Goal: Task Accomplishment & Management: Manage account settings

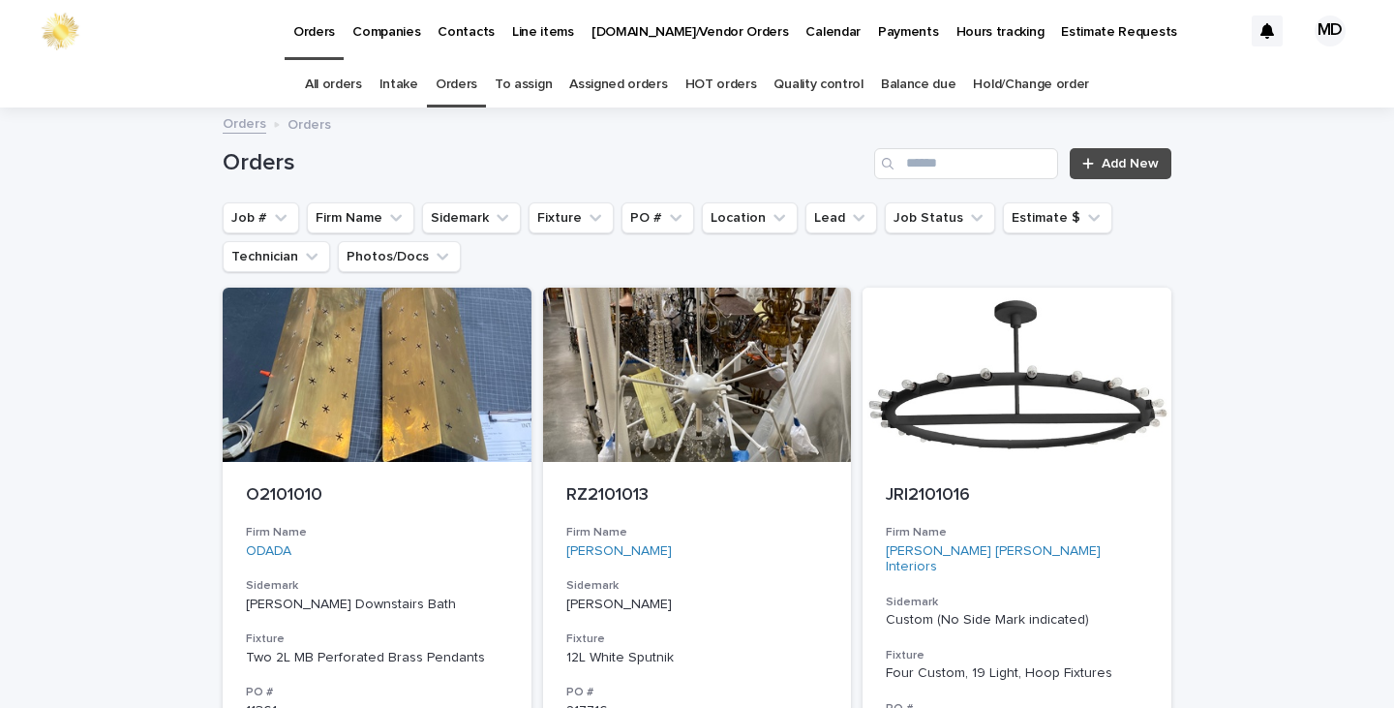
click at [802, 82] on link "Quality control" at bounding box center [818, 85] width 89 height 46
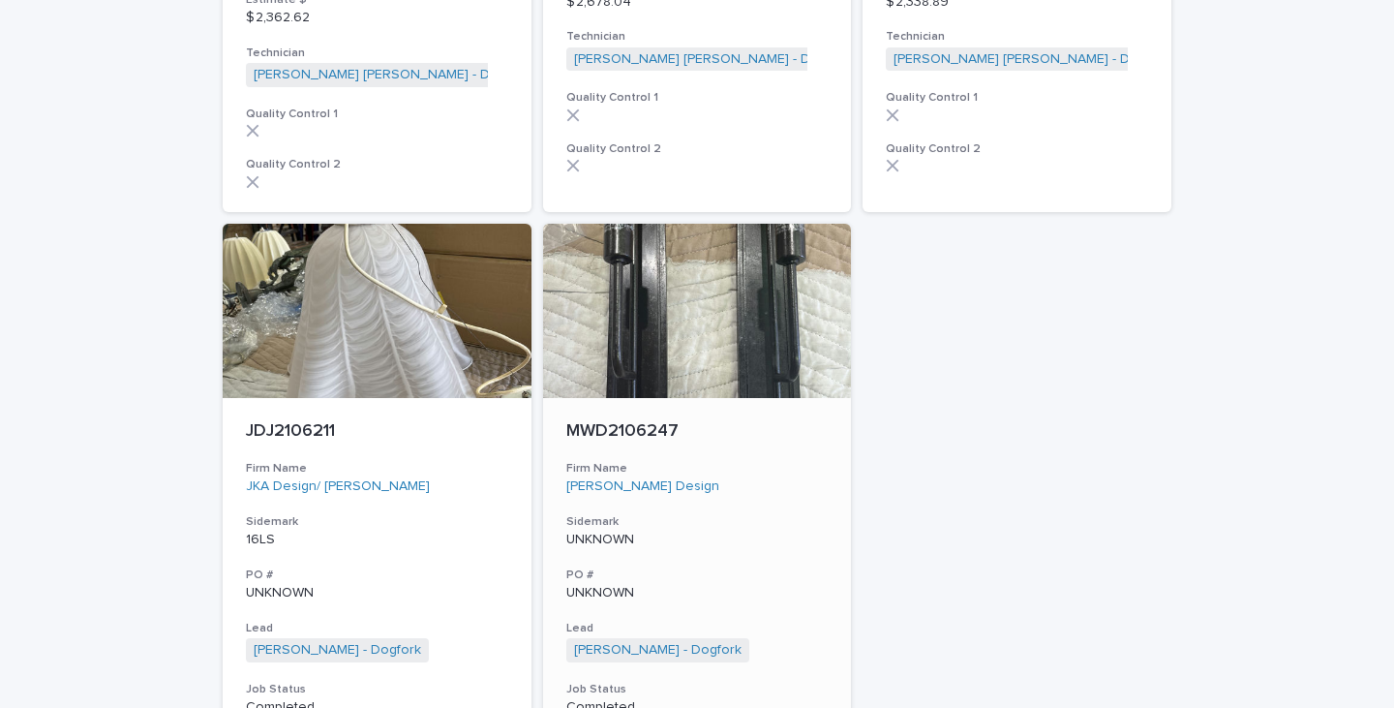
scroll to position [3873, 0]
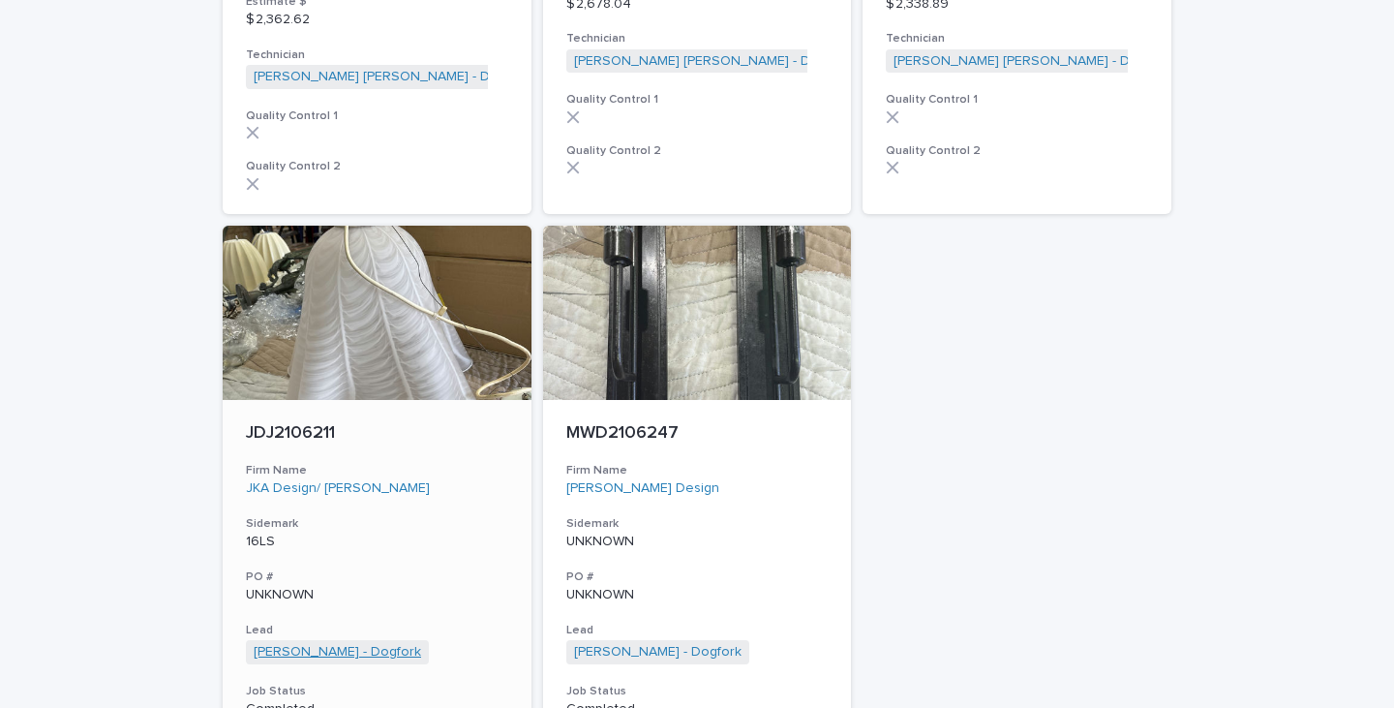
click at [331, 644] on link "[PERSON_NAME] - Dogfork" at bounding box center [337, 652] width 167 height 16
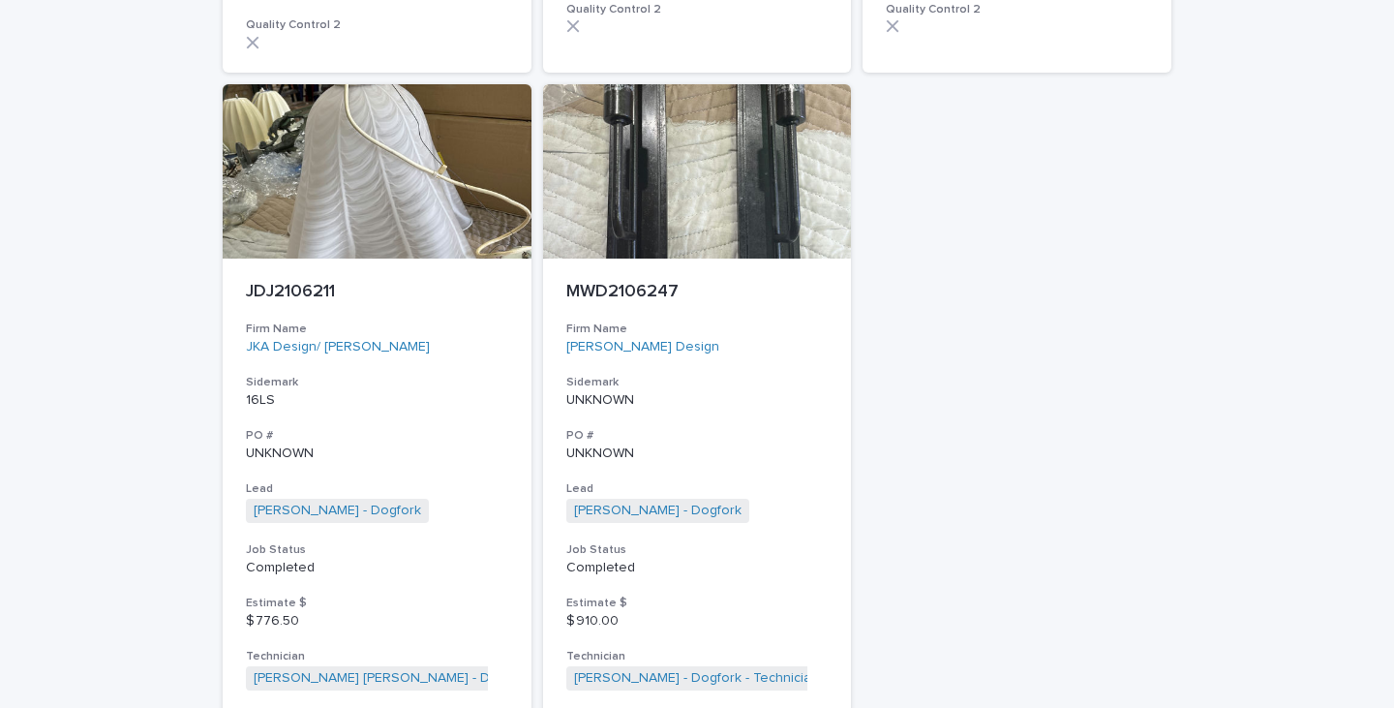
scroll to position [4031, 0]
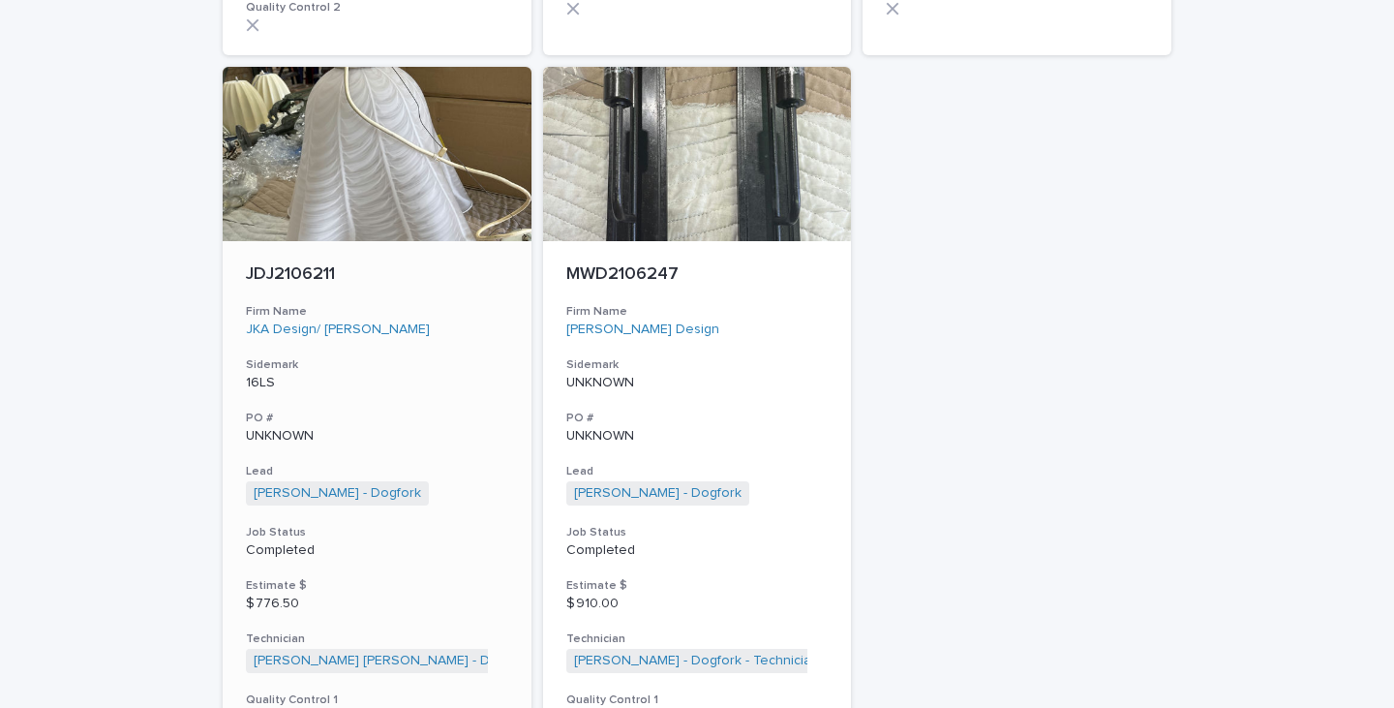
click at [272, 542] on p "Completed" at bounding box center [377, 550] width 262 height 16
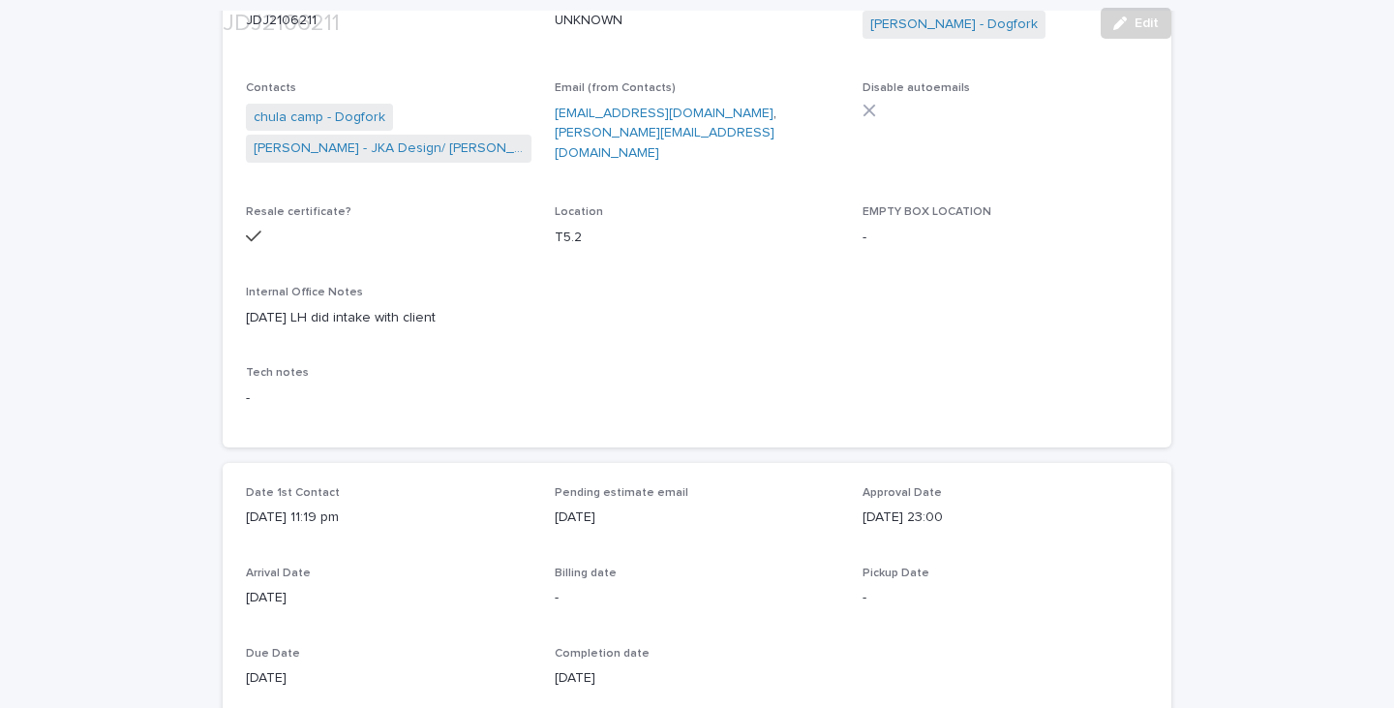
scroll to position [387, 0]
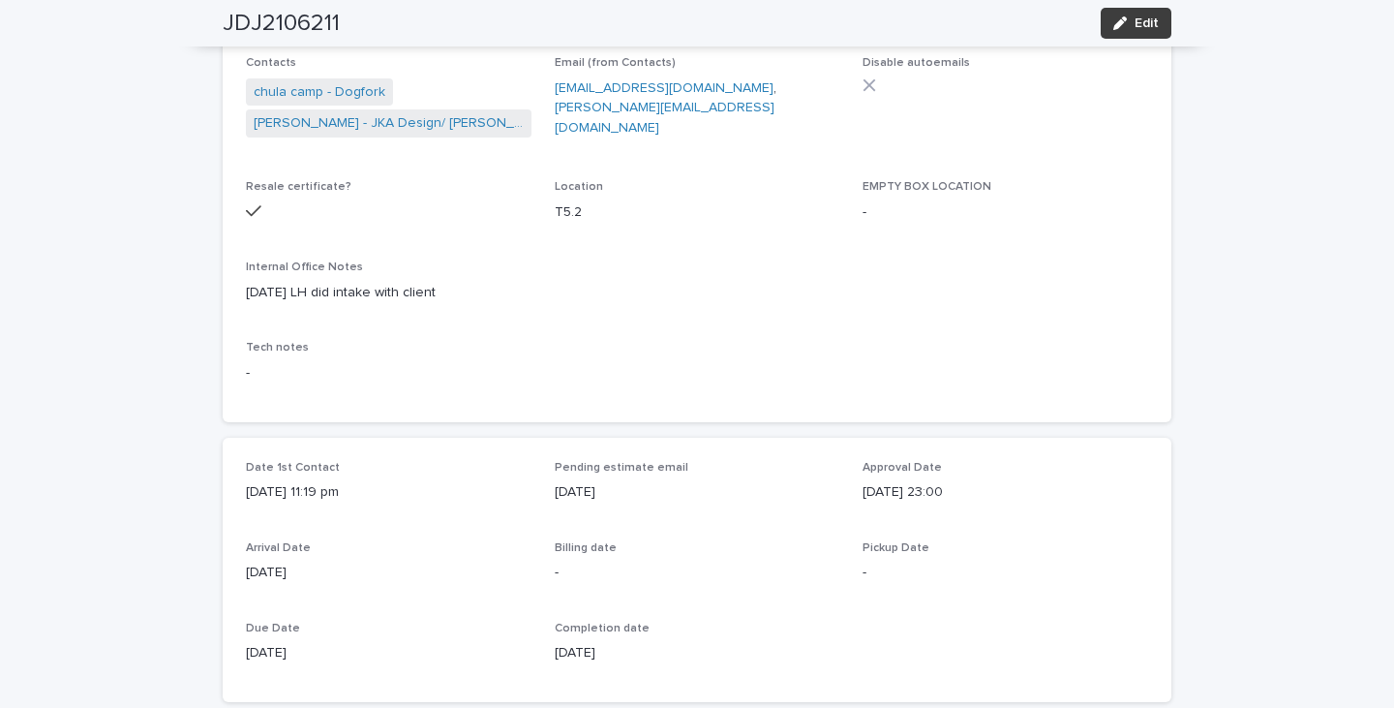
click at [1126, 20] on div "button" at bounding box center [1123, 23] width 21 height 14
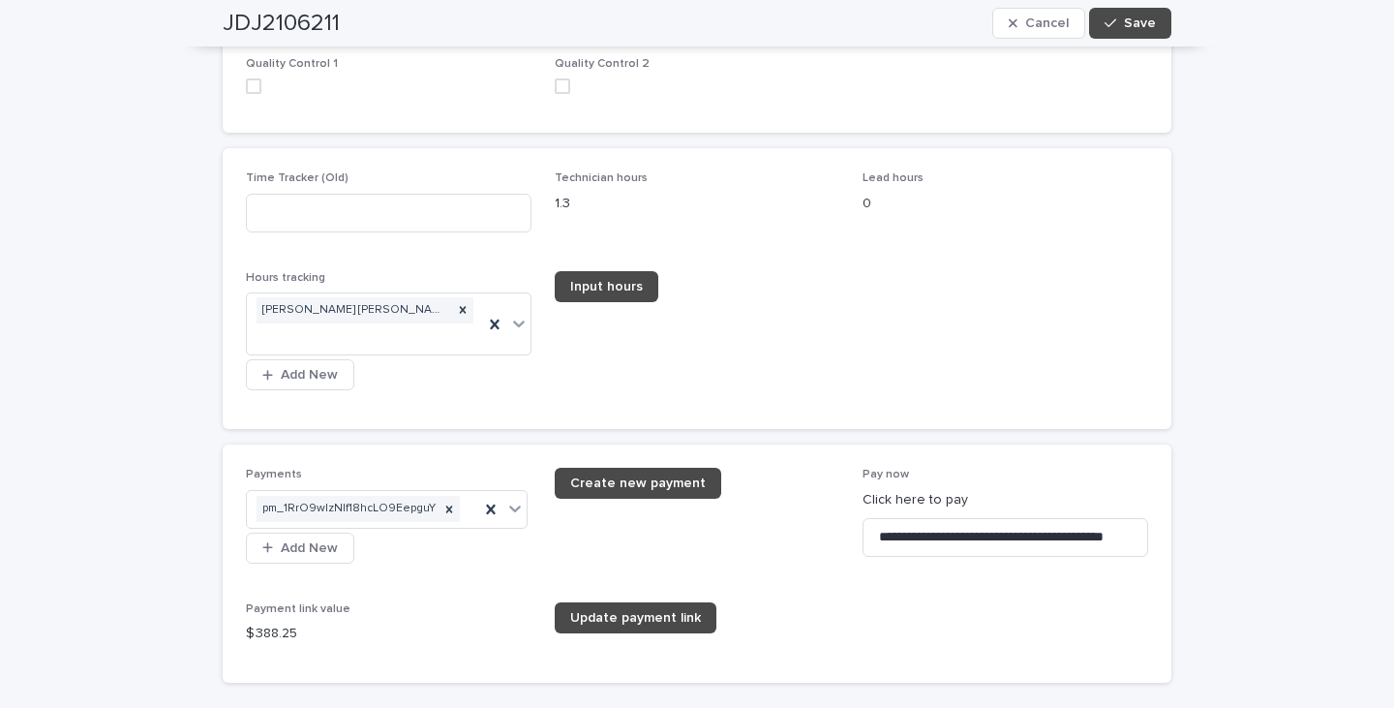
scroll to position [3292, 0]
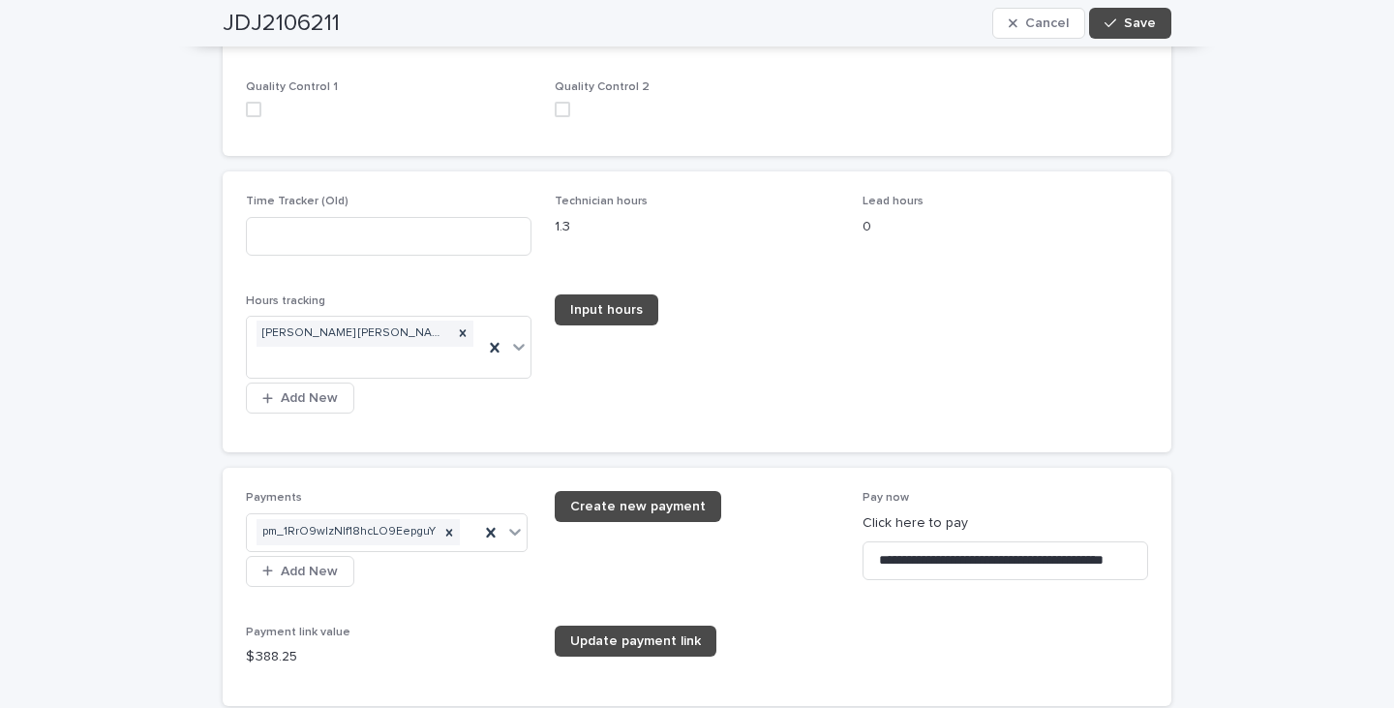
drag, startPoint x: 247, startPoint y: 104, endPoint x: 257, endPoint y: 103, distance: 9.7
click at [248, 103] on span at bounding box center [253, 109] width 15 height 15
click at [555, 103] on span at bounding box center [562, 109] width 15 height 15
click at [1124, 29] on span "Save" at bounding box center [1140, 23] width 32 height 14
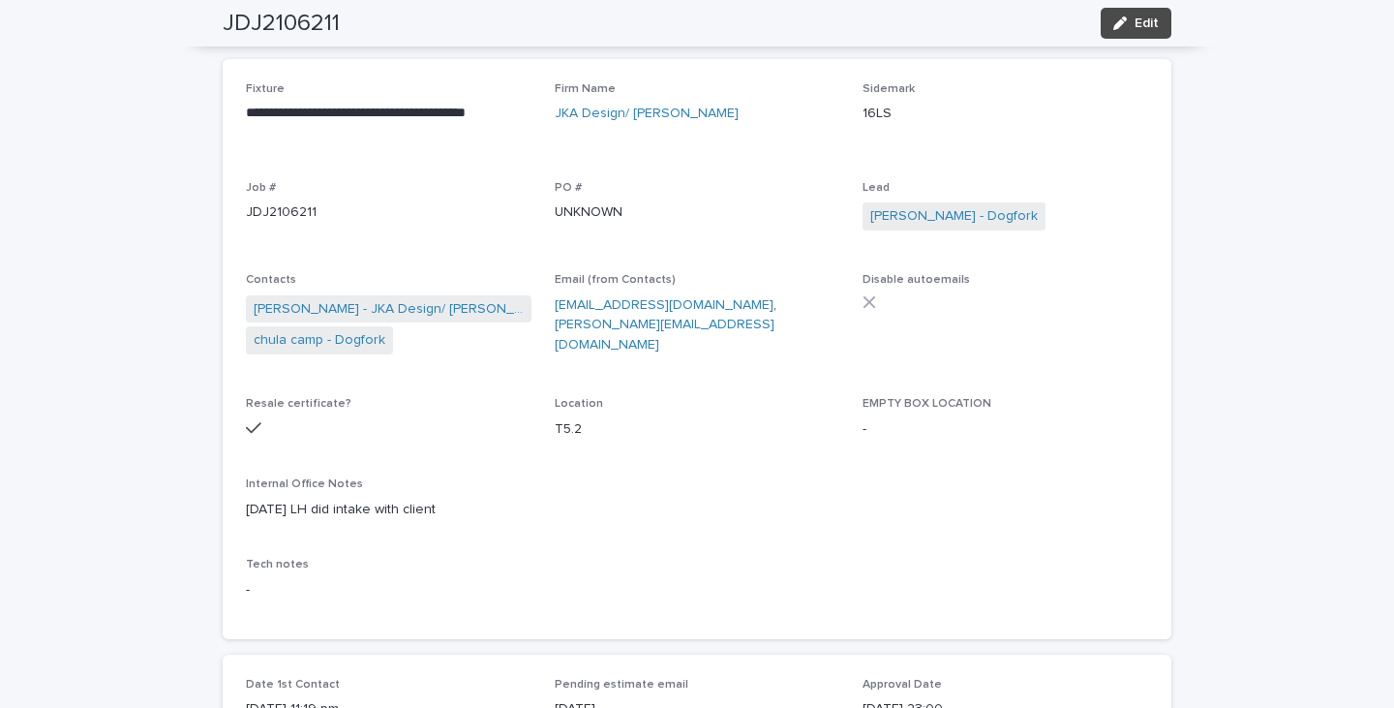
scroll to position [0, 0]
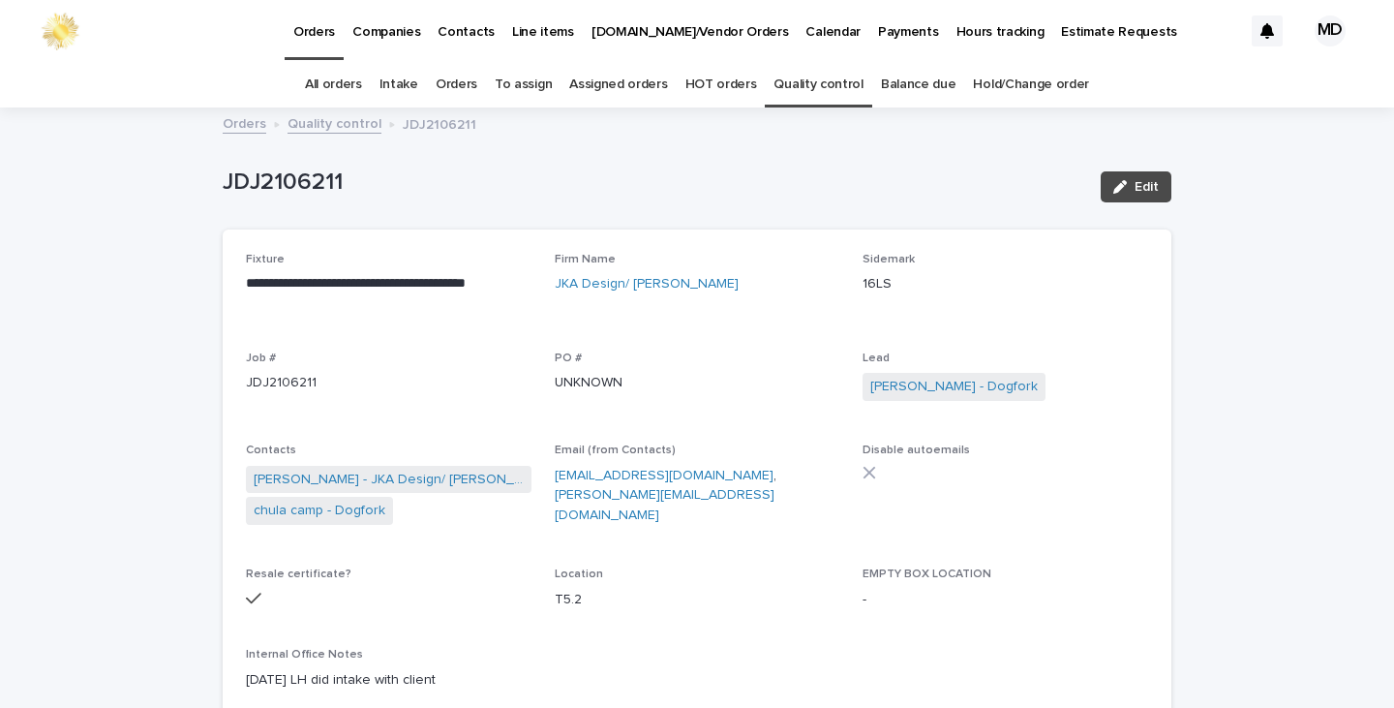
click at [791, 77] on link "Quality control" at bounding box center [818, 85] width 89 height 46
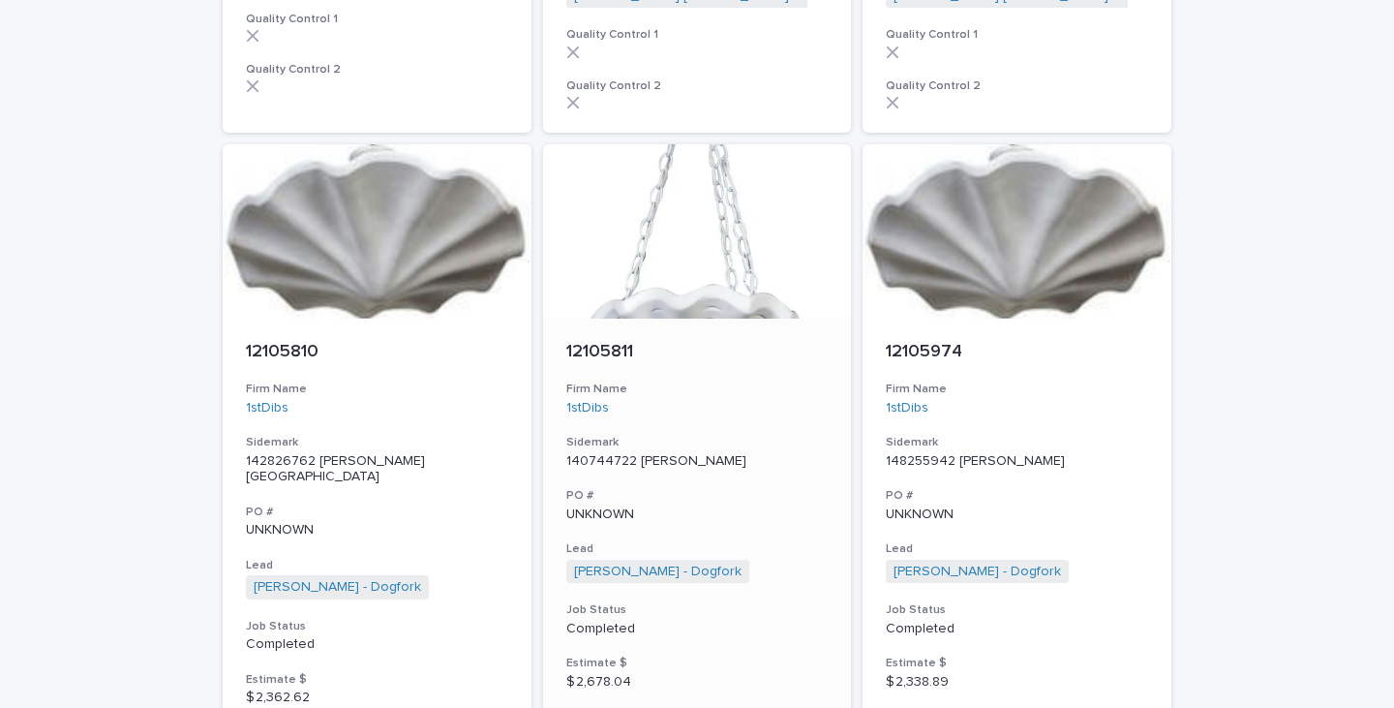
scroll to position [3873, 0]
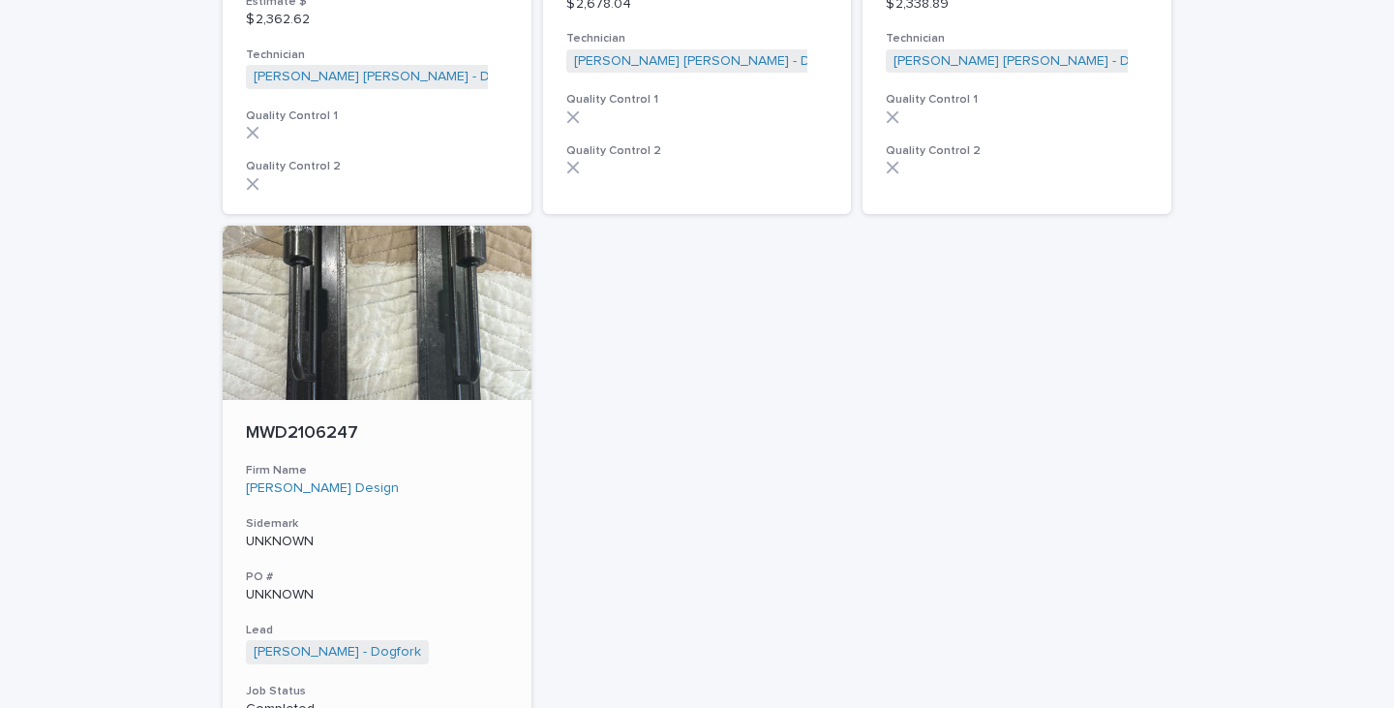
click at [288, 533] on p "UNKNOWN" at bounding box center [377, 541] width 262 height 16
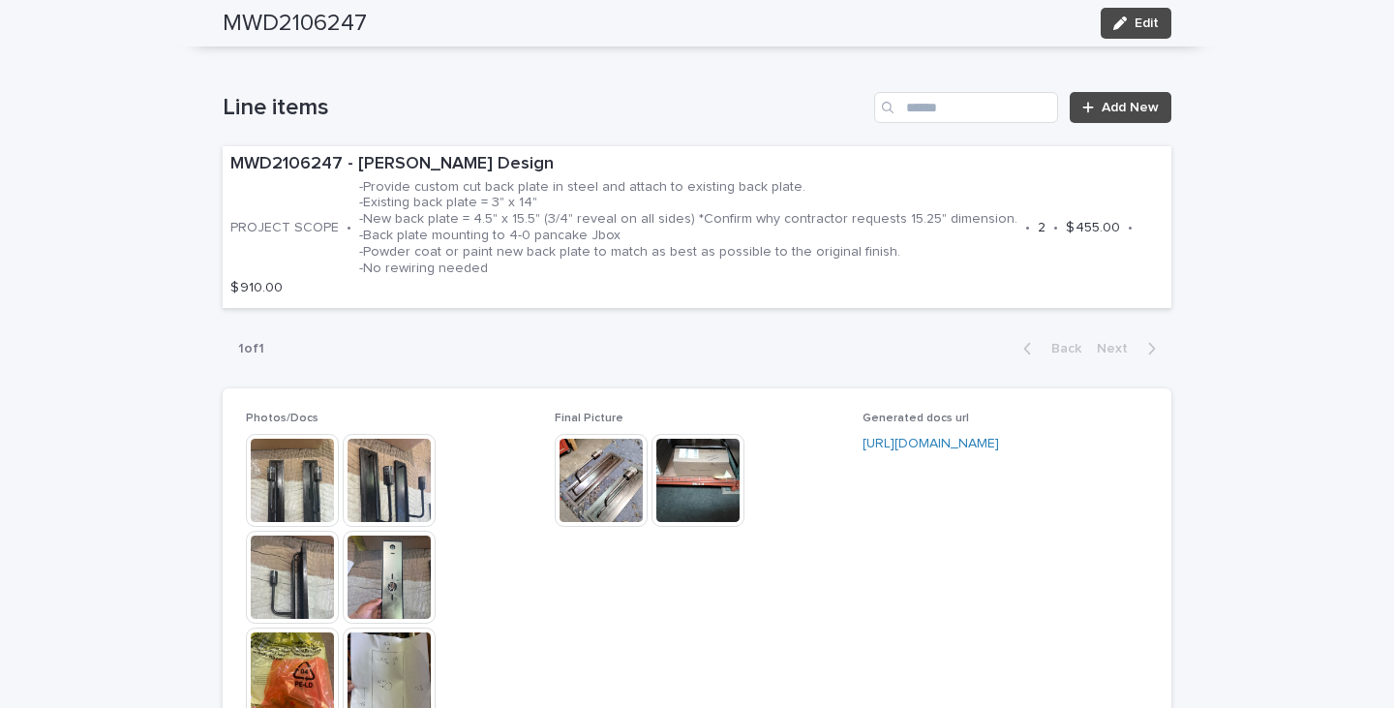
scroll to position [1452, 0]
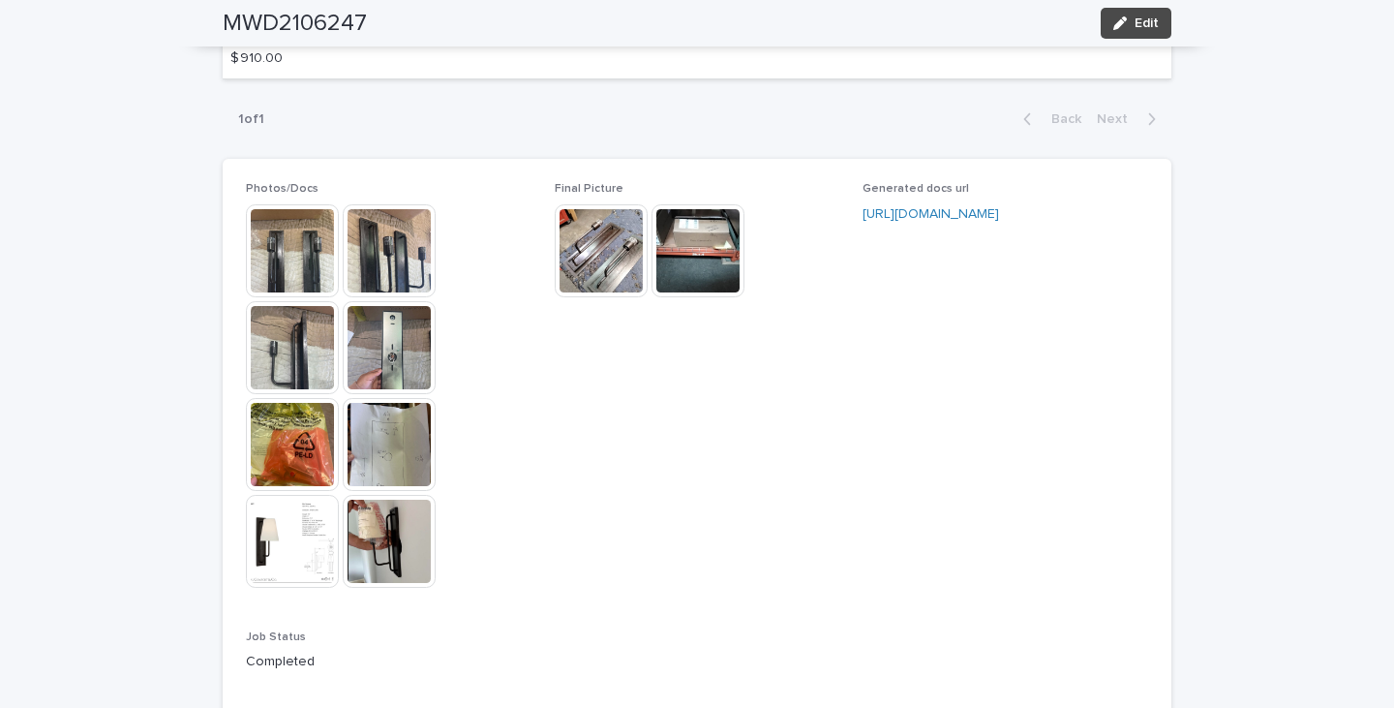
drag, startPoint x: 511, startPoint y: 556, endPoint x: 531, endPoint y: 519, distance: 41.6
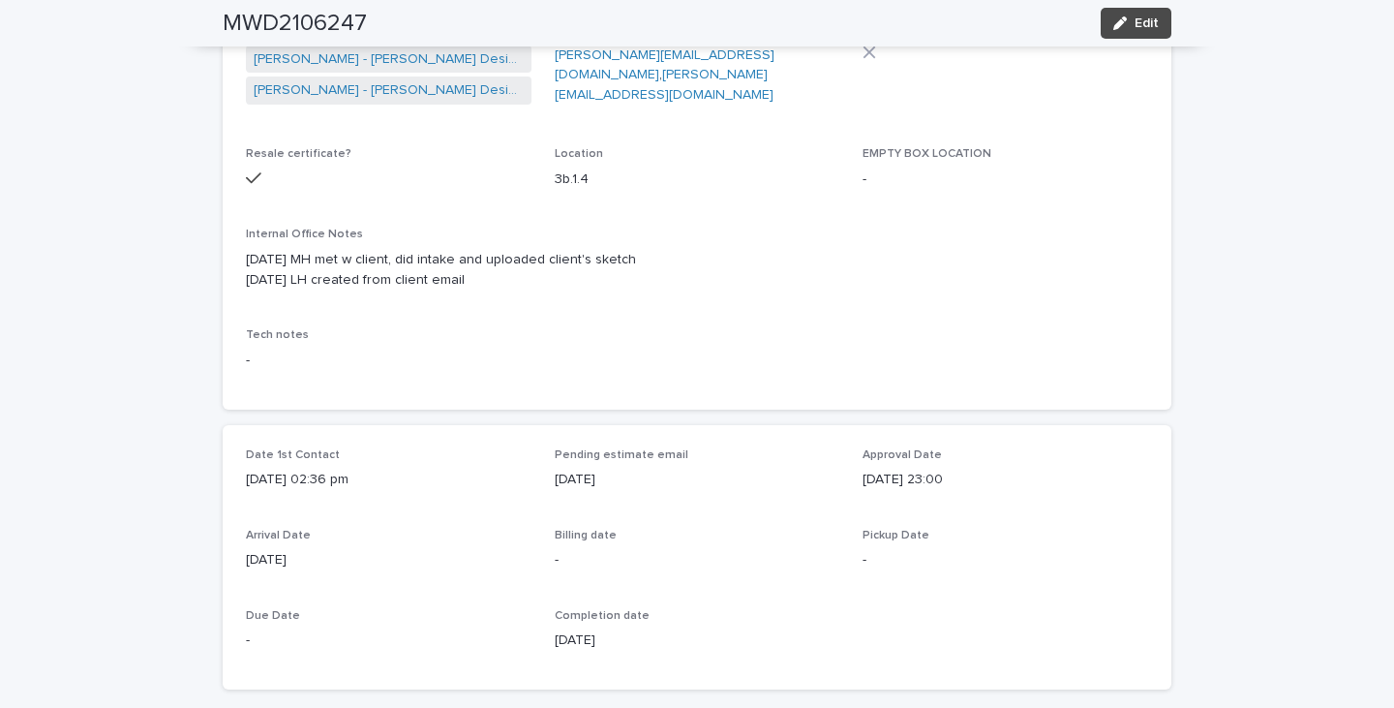
scroll to position [431, 0]
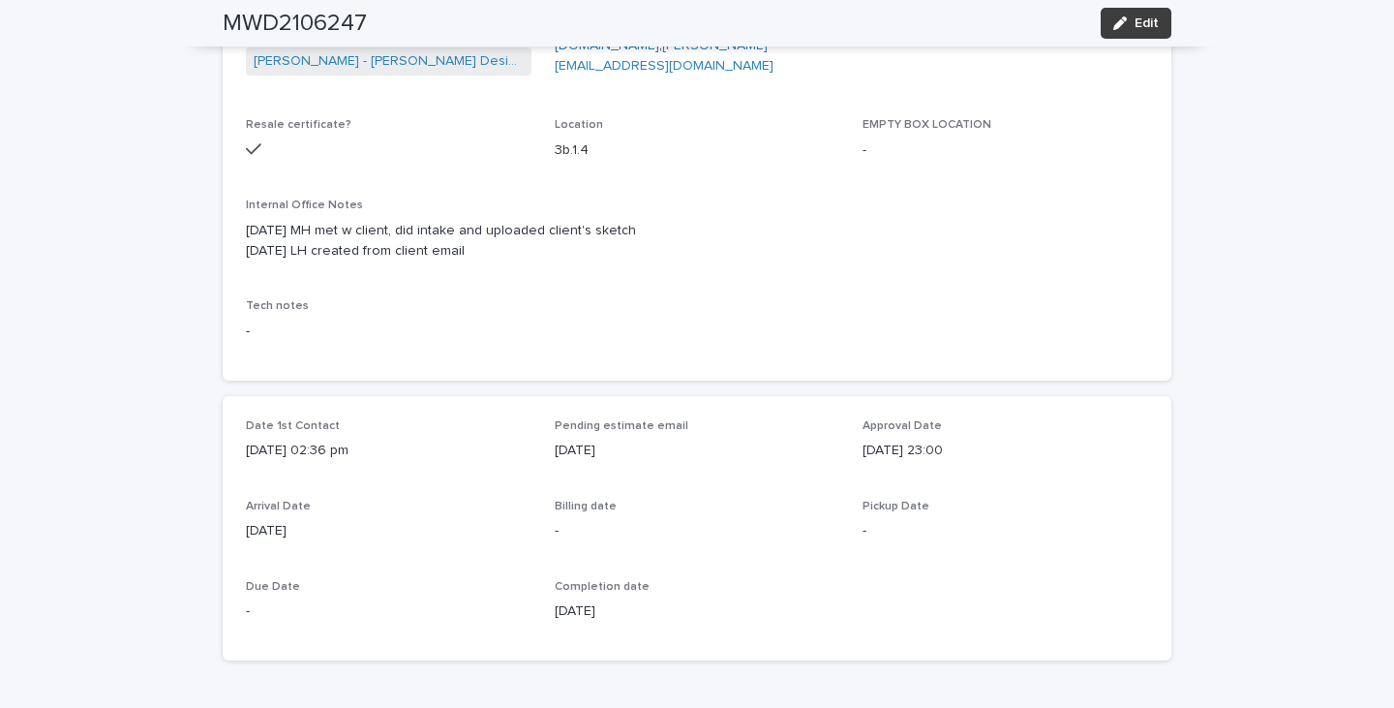
click at [1125, 28] on div "button" at bounding box center [1123, 23] width 21 height 14
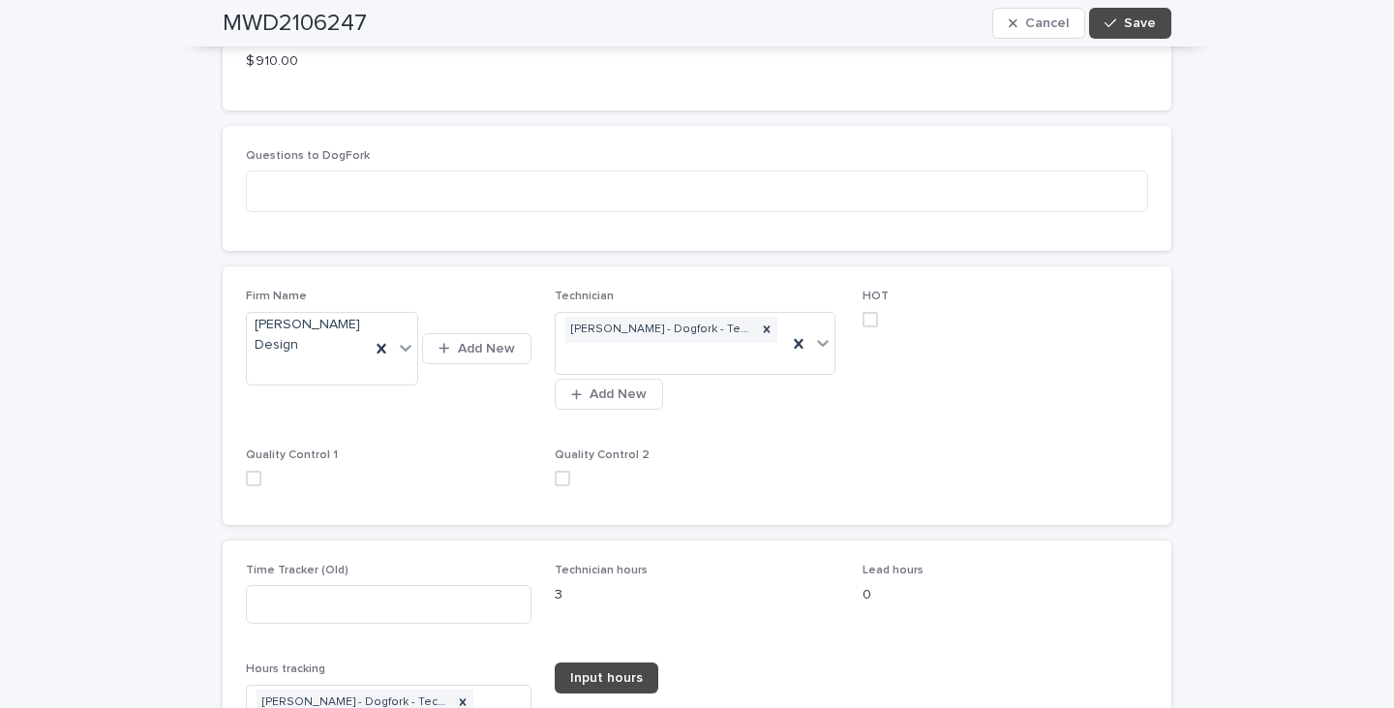
scroll to position [2658, 0]
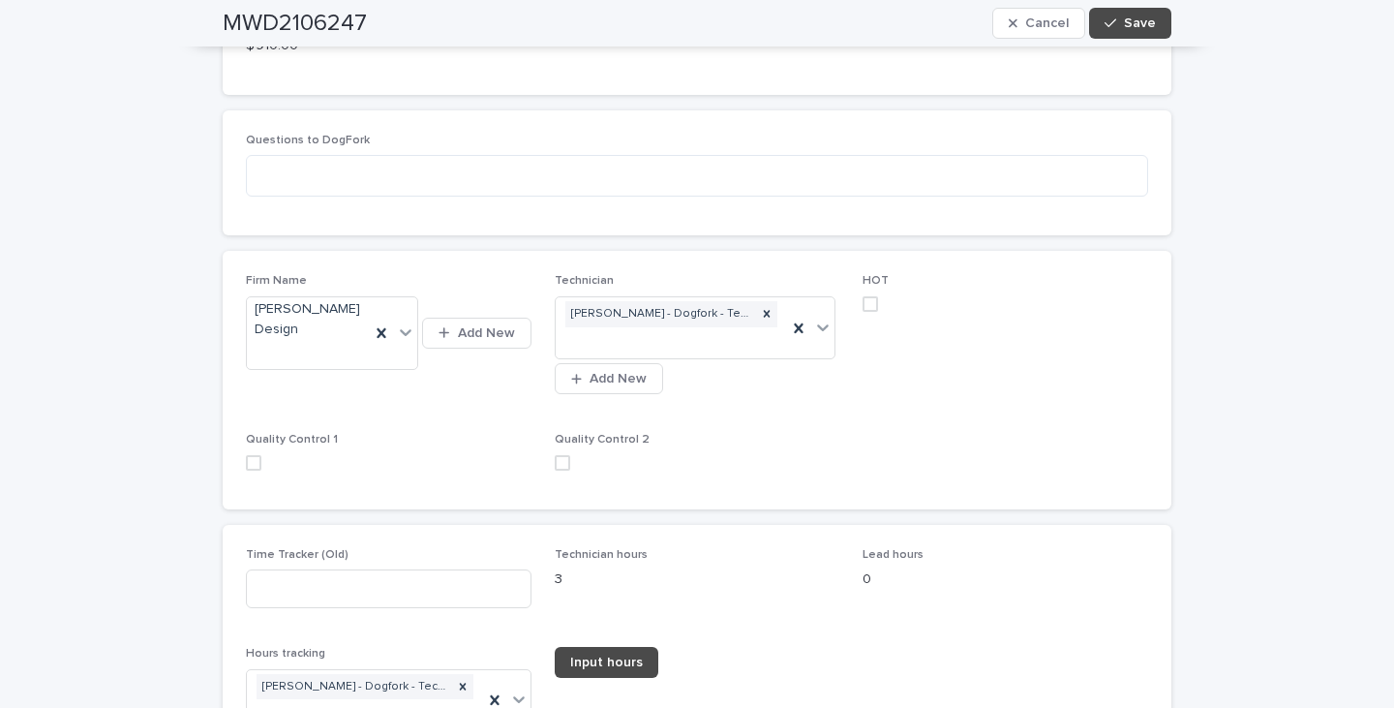
click at [249, 455] on span at bounding box center [253, 462] width 15 height 15
click at [555, 455] on span at bounding box center [562, 462] width 15 height 15
click at [1143, 17] on span "Save" at bounding box center [1140, 23] width 32 height 14
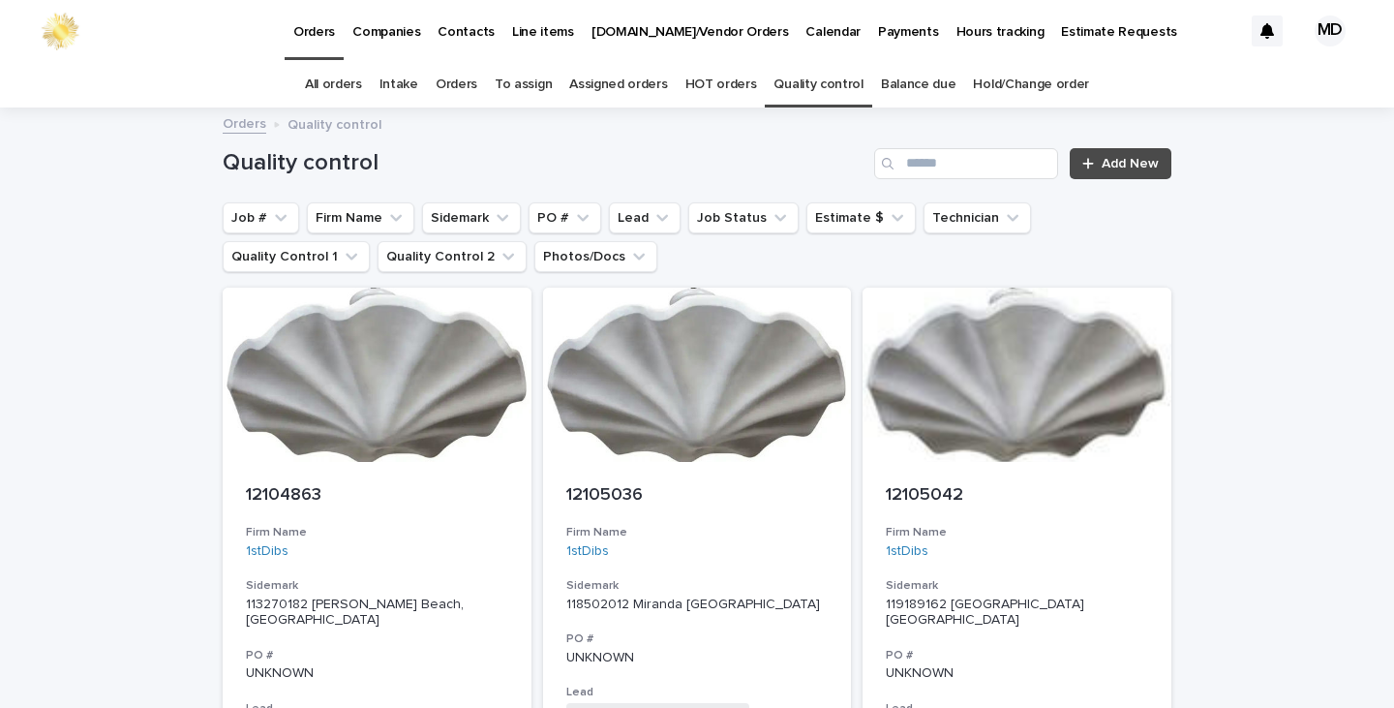
click at [462, 85] on link "Orders" at bounding box center [457, 85] width 42 height 46
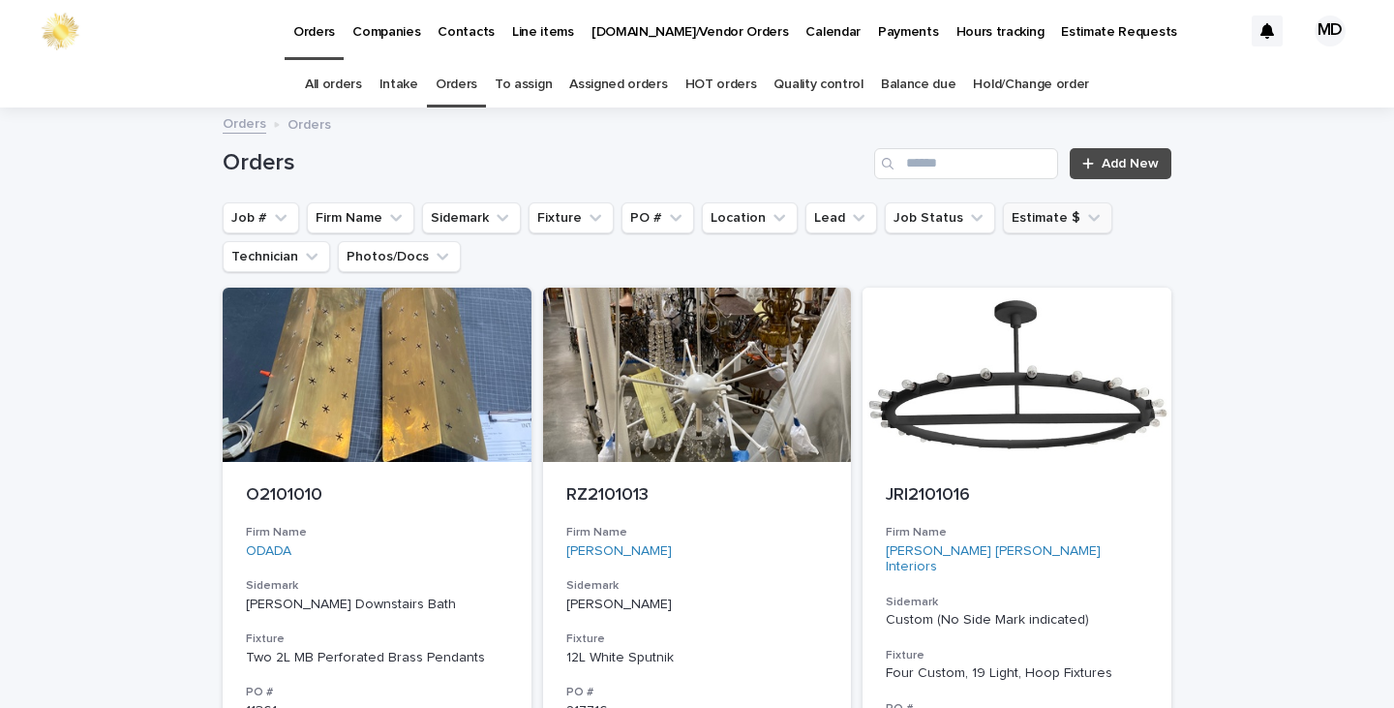
click at [1036, 220] on button "Estimate $" at bounding box center [1057, 217] width 109 height 31
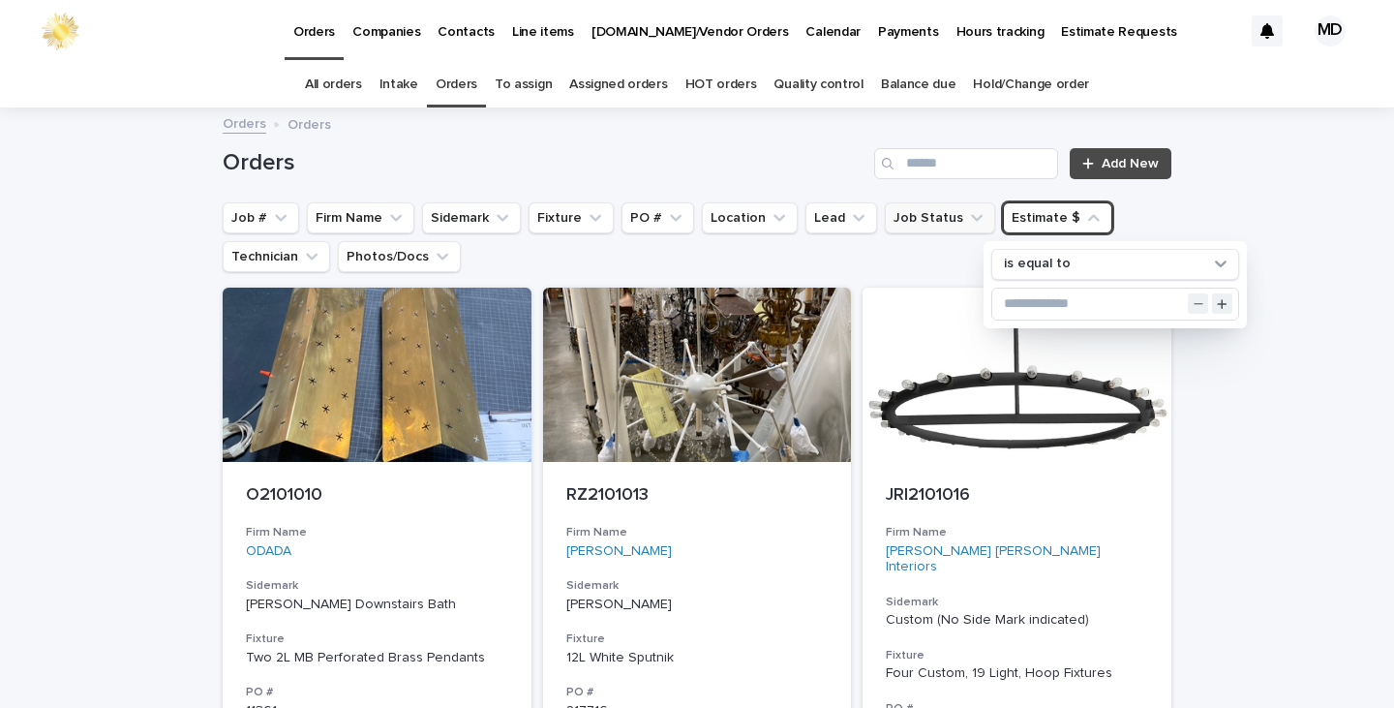
click at [901, 220] on button "Job Status" at bounding box center [940, 217] width 110 height 31
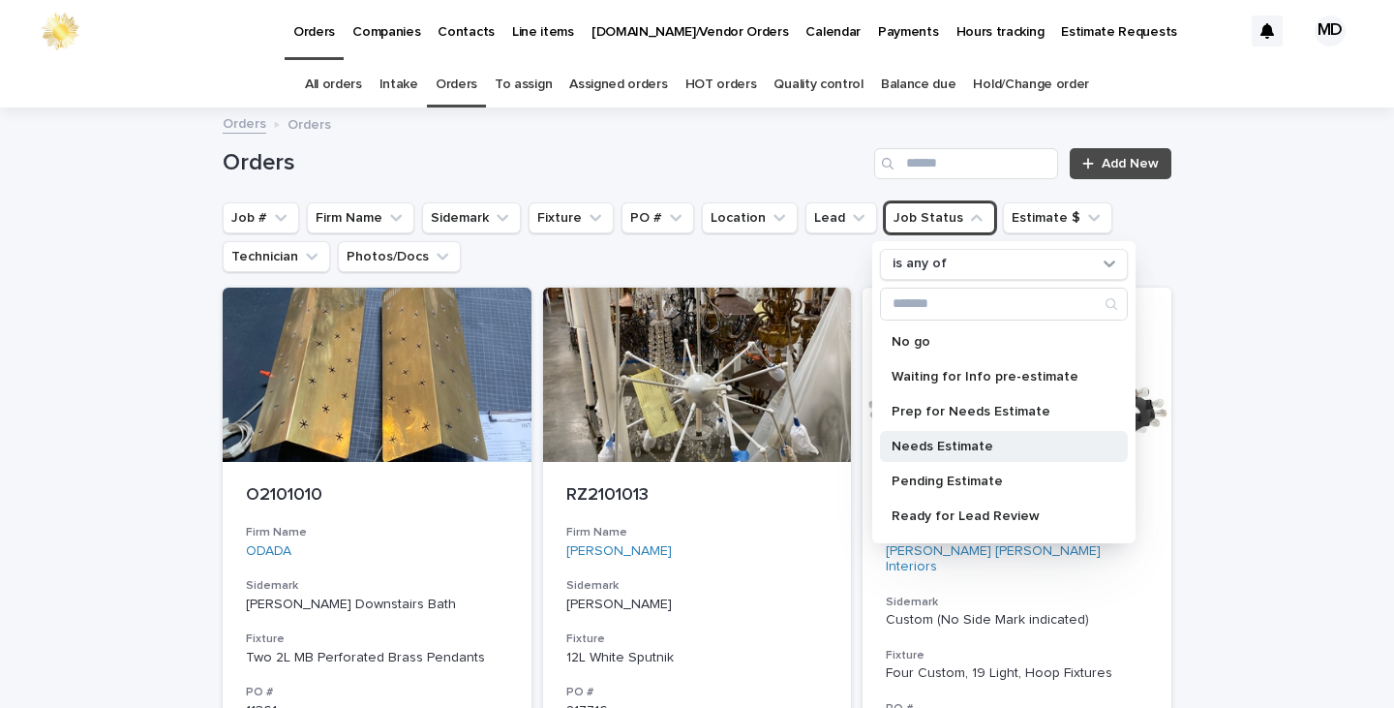
click at [922, 445] on p "Needs Estimate" at bounding box center [994, 447] width 205 height 14
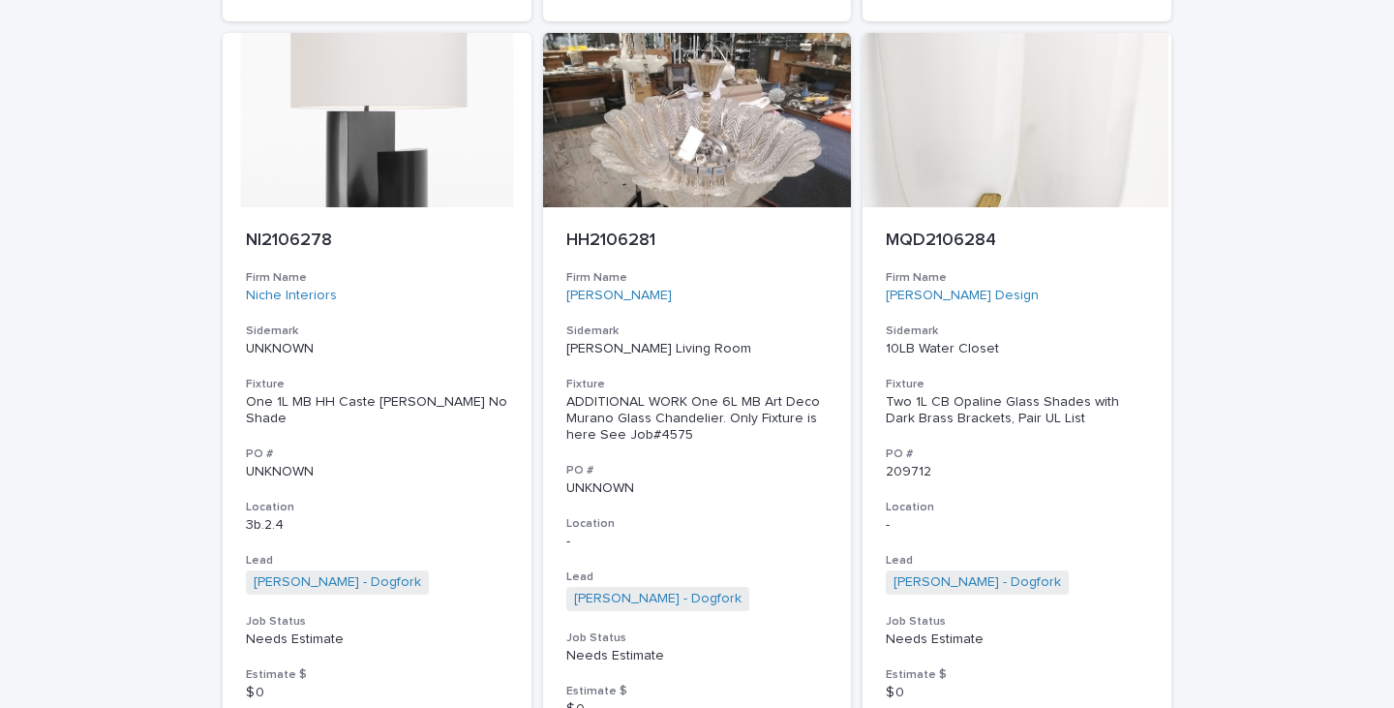
scroll to position [7939, 0]
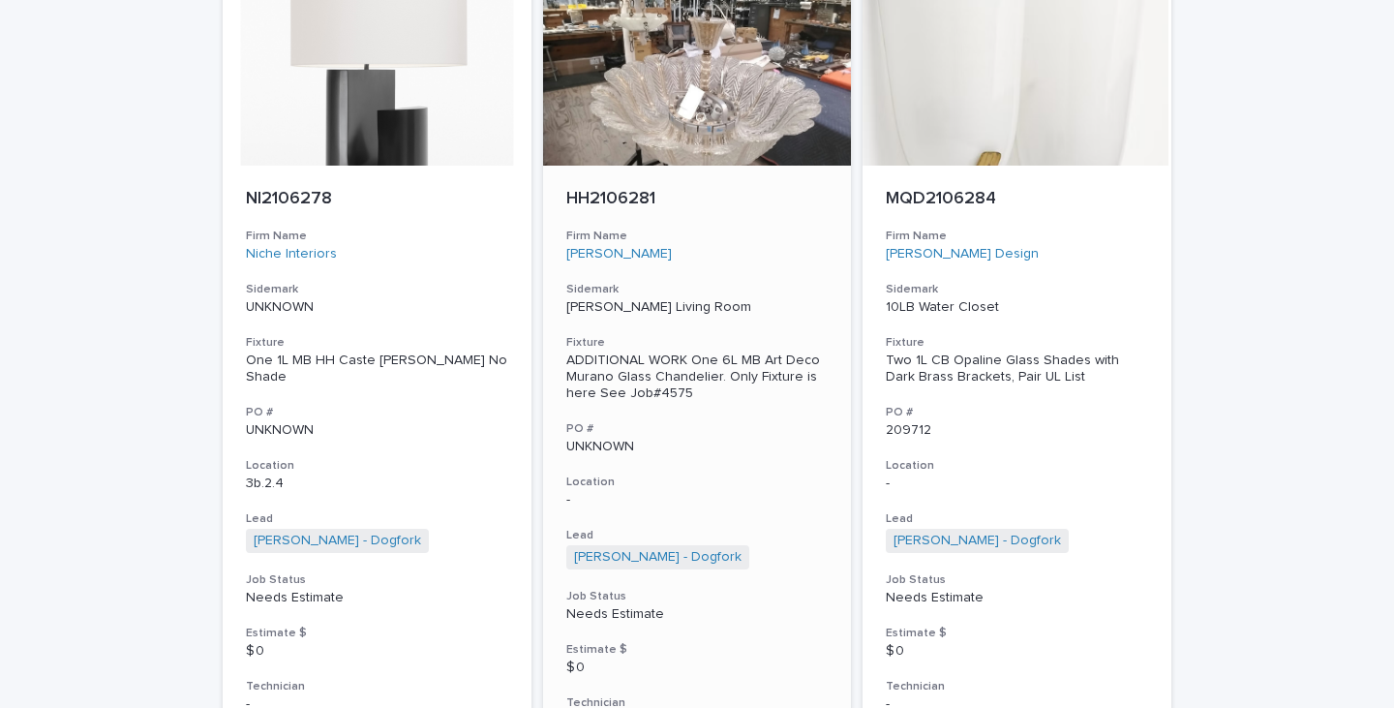
click at [642, 354] on div "ADDITIONAL WORK One 6L MB Art Deco Murano Glass Chandelier. Only Fixture is her…" at bounding box center [697, 376] width 262 height 48
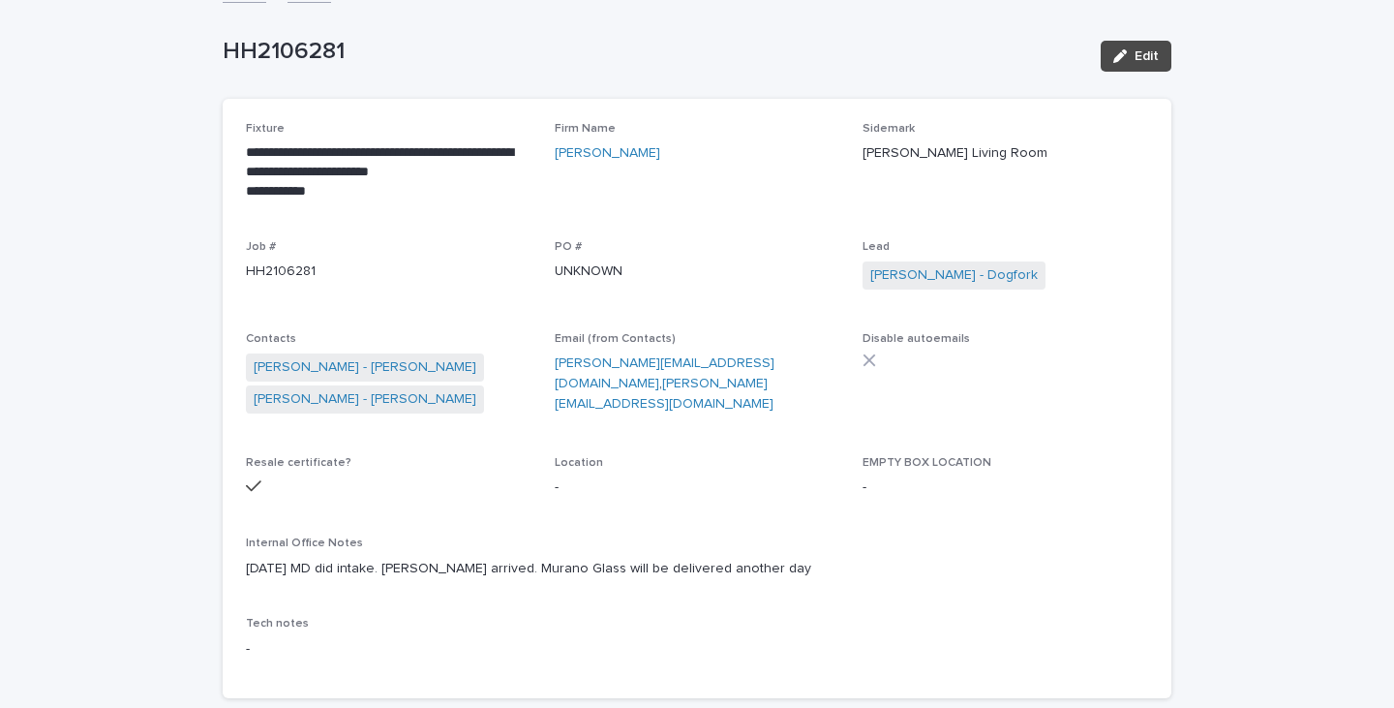
scroll to position [97, 0]
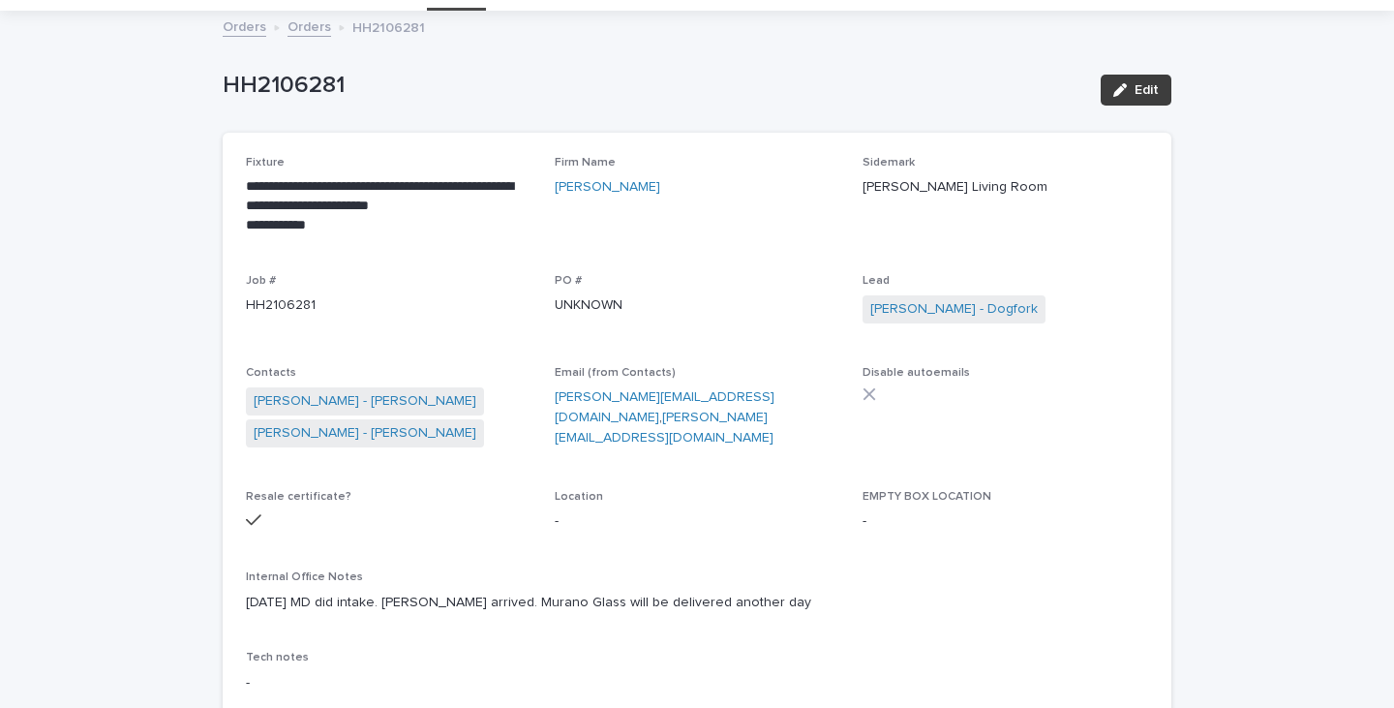
click at [1135, 90] on span "Edit" at bounding box center [1147, 90] width 24 height 14
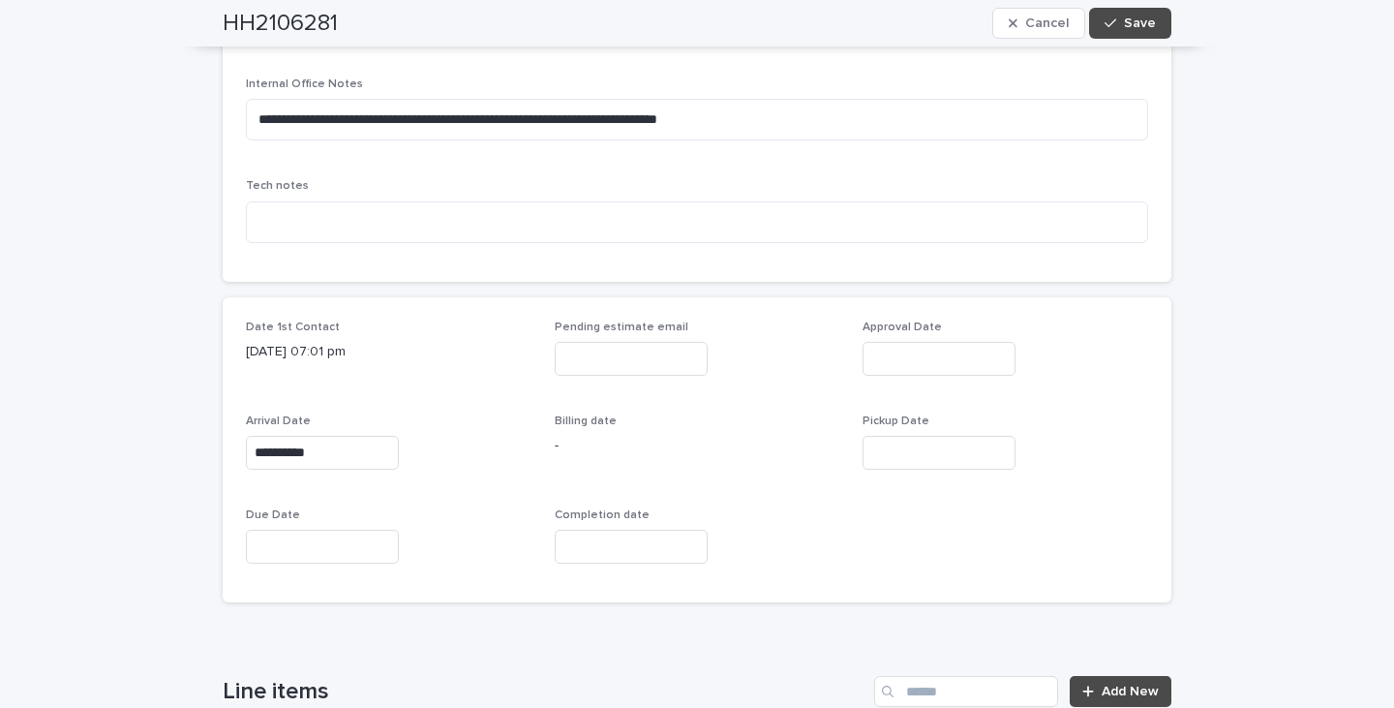
scroll to position [775, 0]
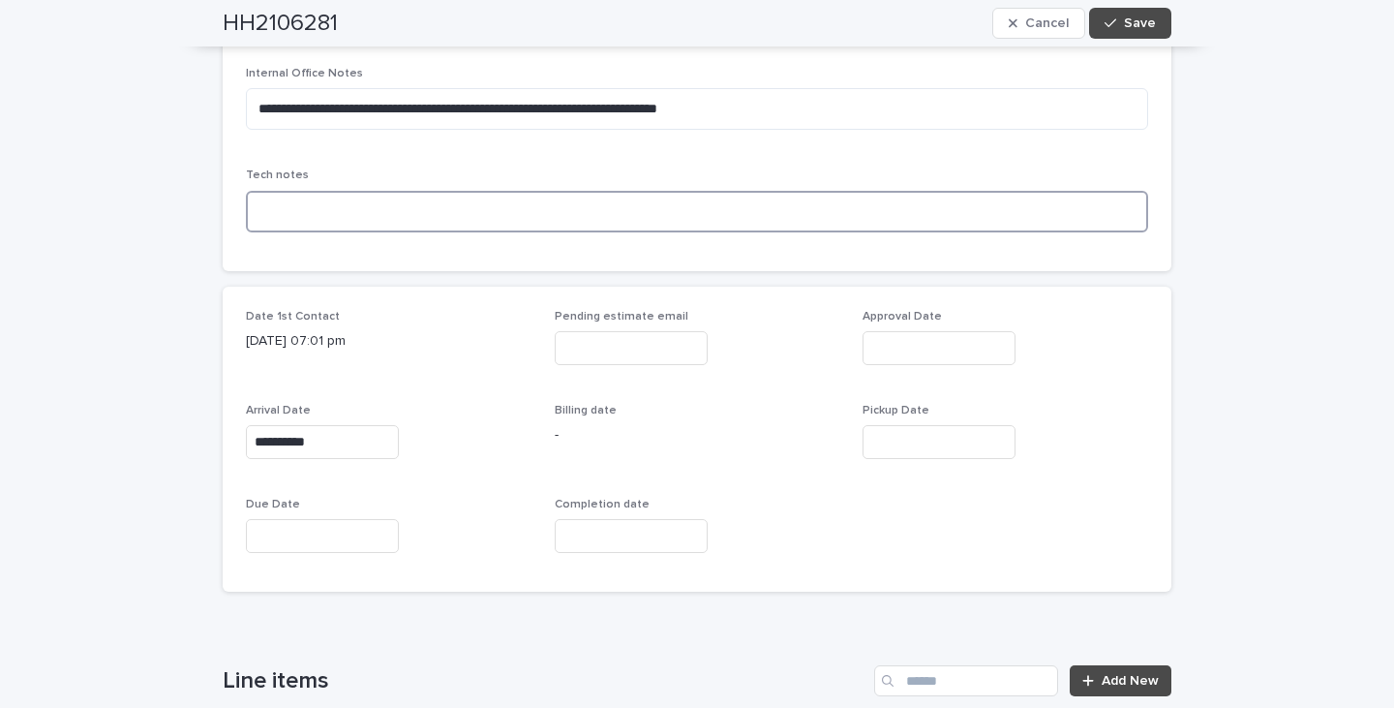
click at [258, 191] on textarea at bounding box center [697, 212] width 902 height 42
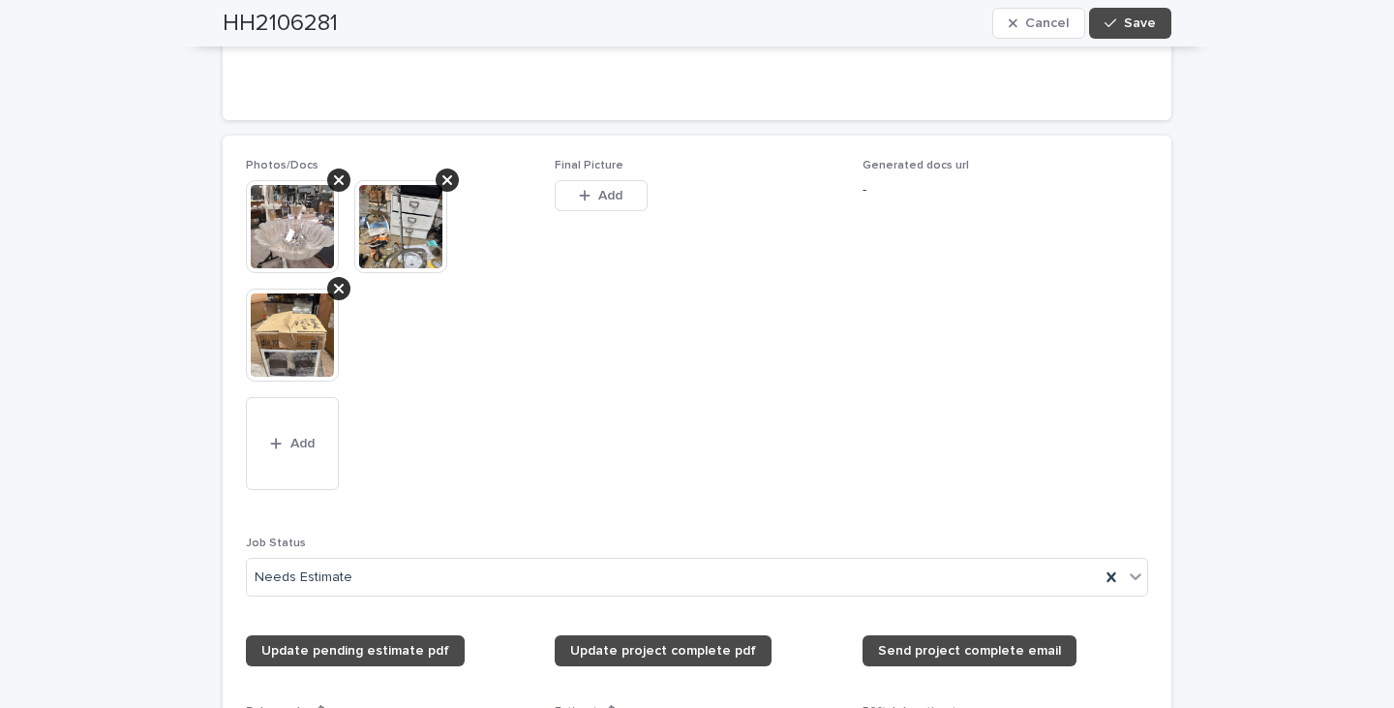
scroll to position [1549, 0]
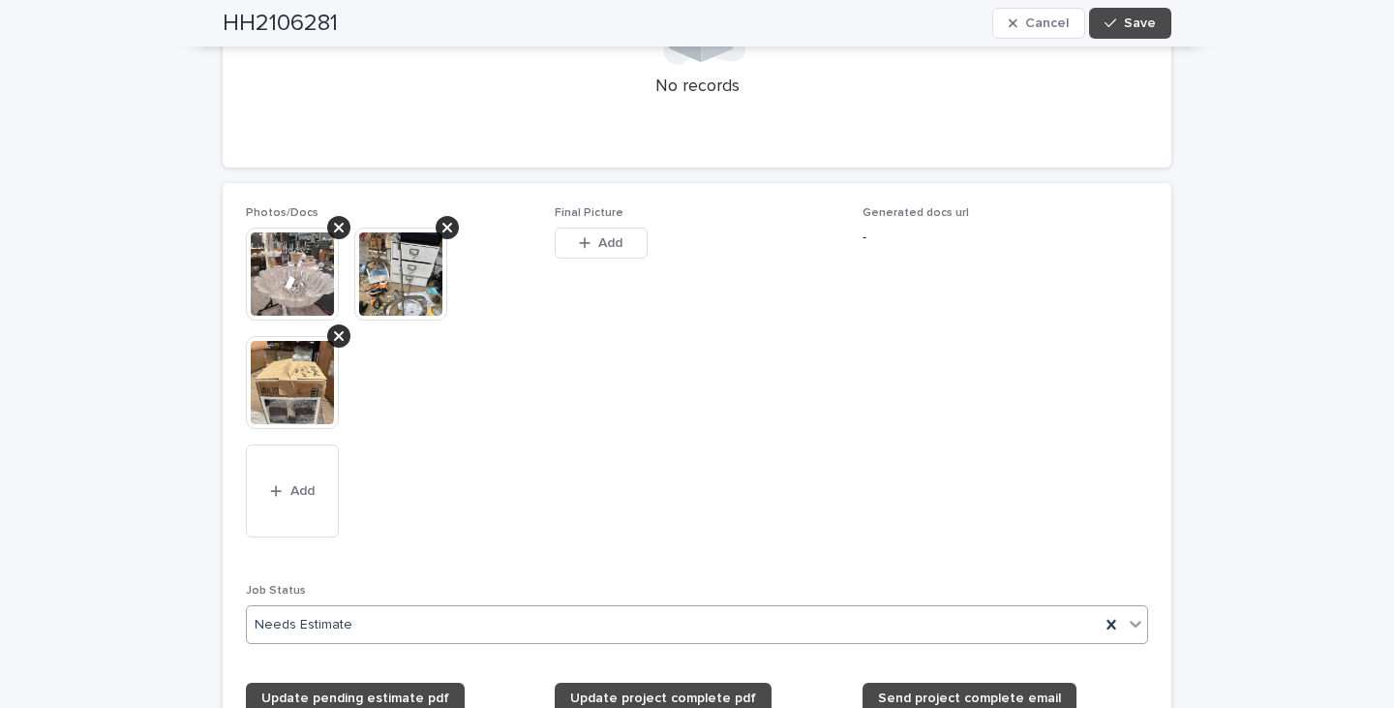
type textarea "**********"
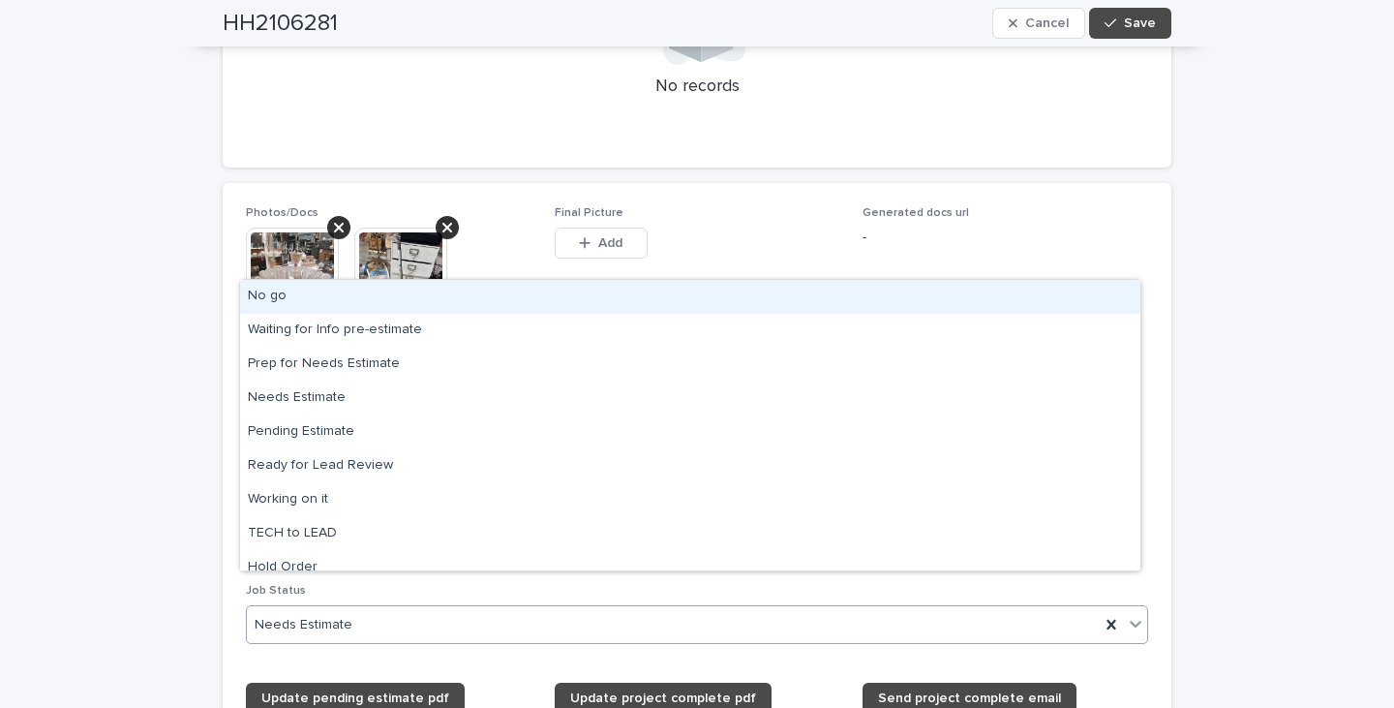
click at [1132, 614] on icon at bounding box center [1135, 623] width 19 height 19
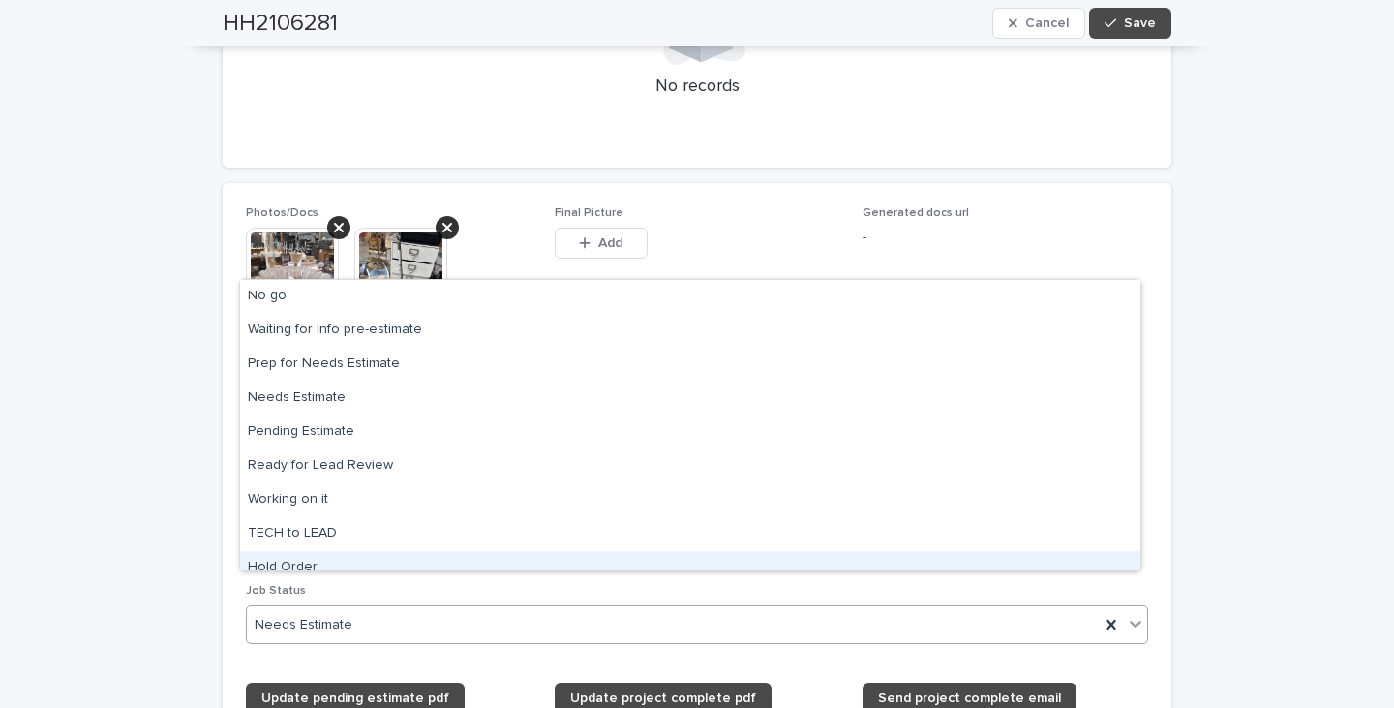
scroll to position [184, 0]
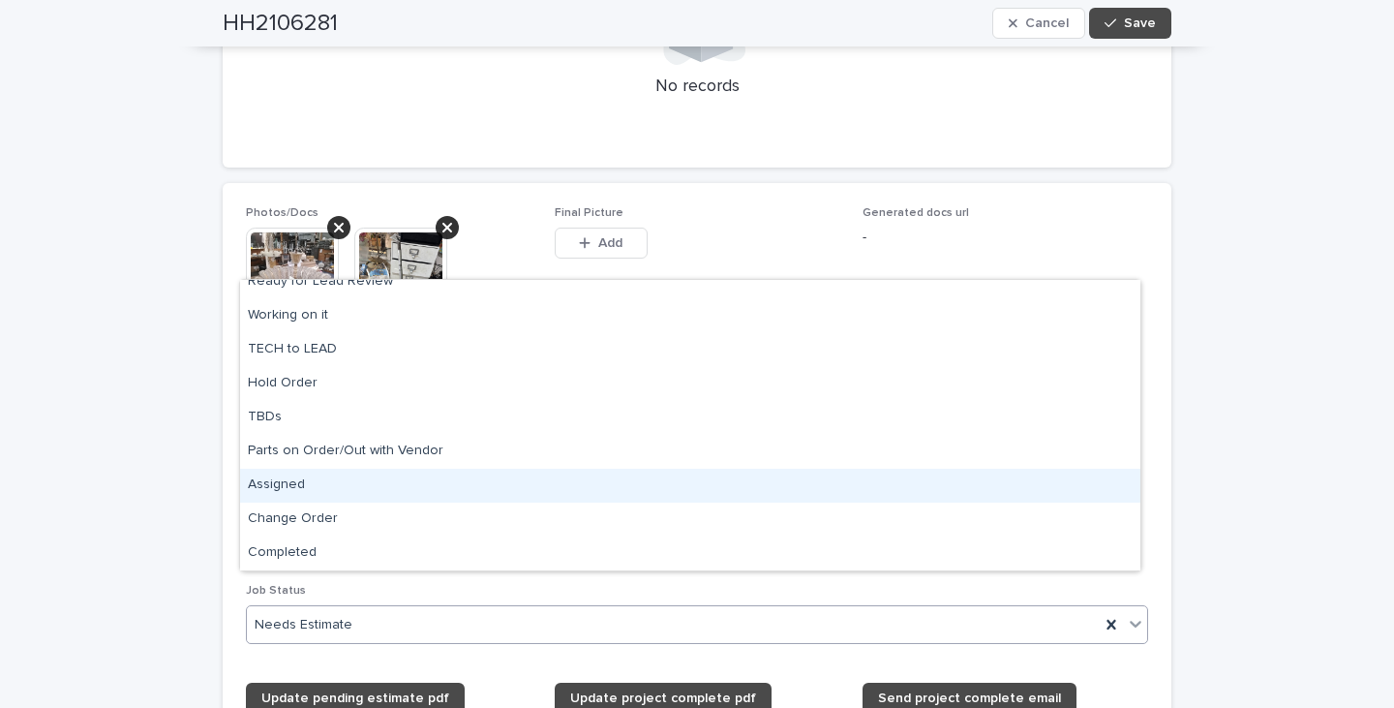
click at [272, 484] on div "Assigned" at bounding box center [690, 486] width 900 height 34
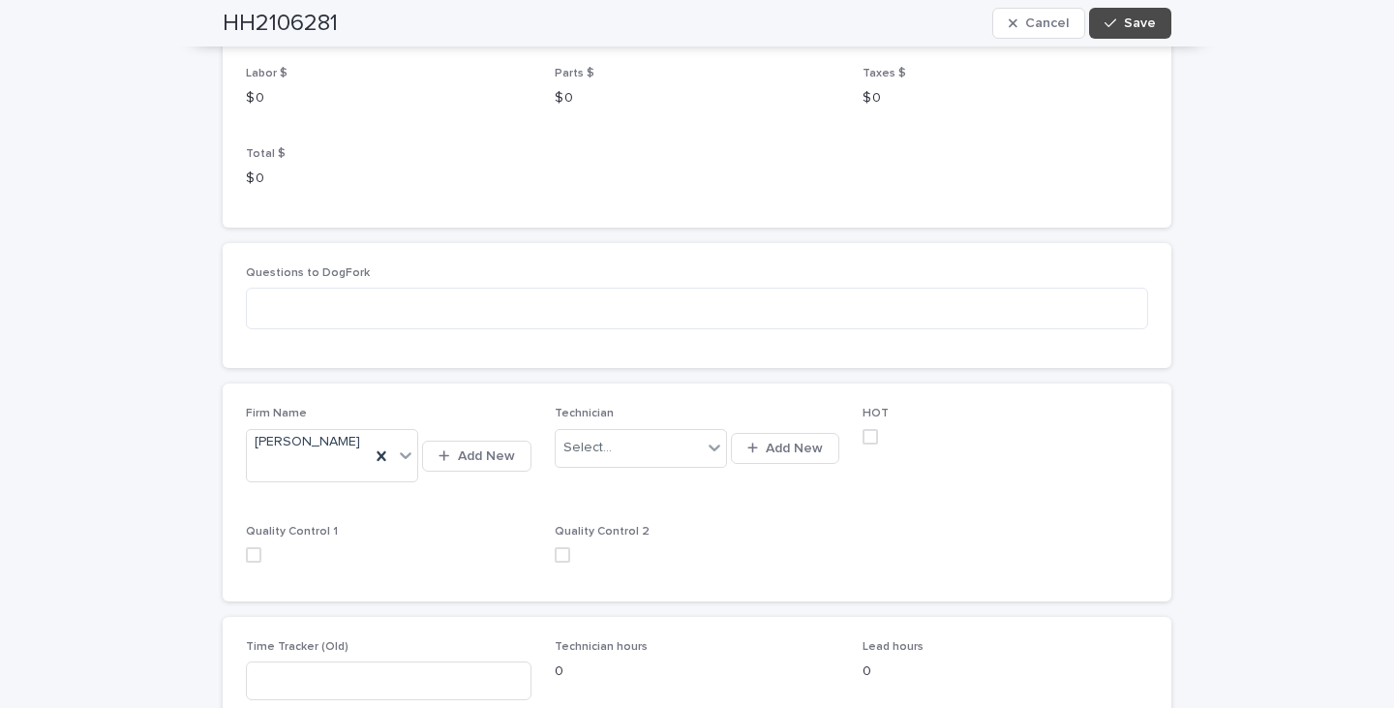
scroll to position [2324, 0]
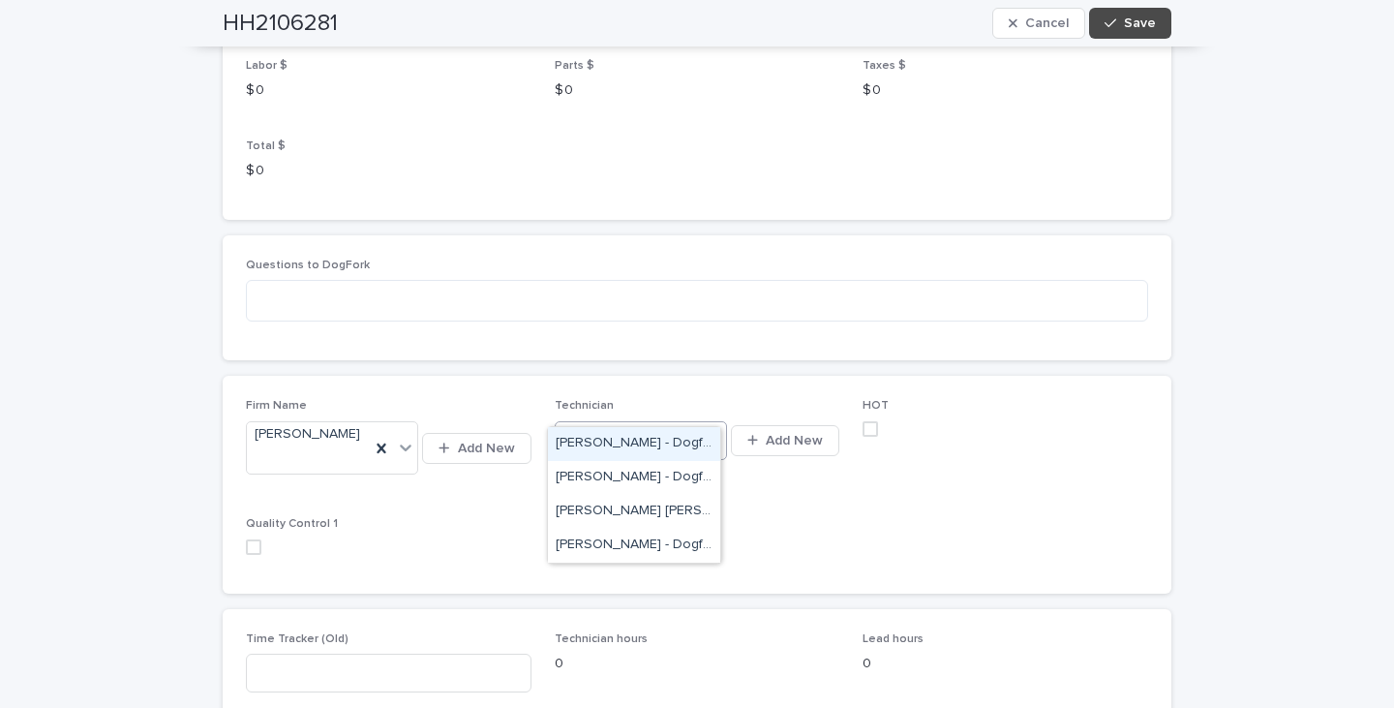
click at [709, 437] on icon at bounding box center [715, 440] width 12 height 7
click at [594, 541] on div "[PERSON_NAME] - Dogfork - Technician" at bounding box center [634, 546] width 172 height 34
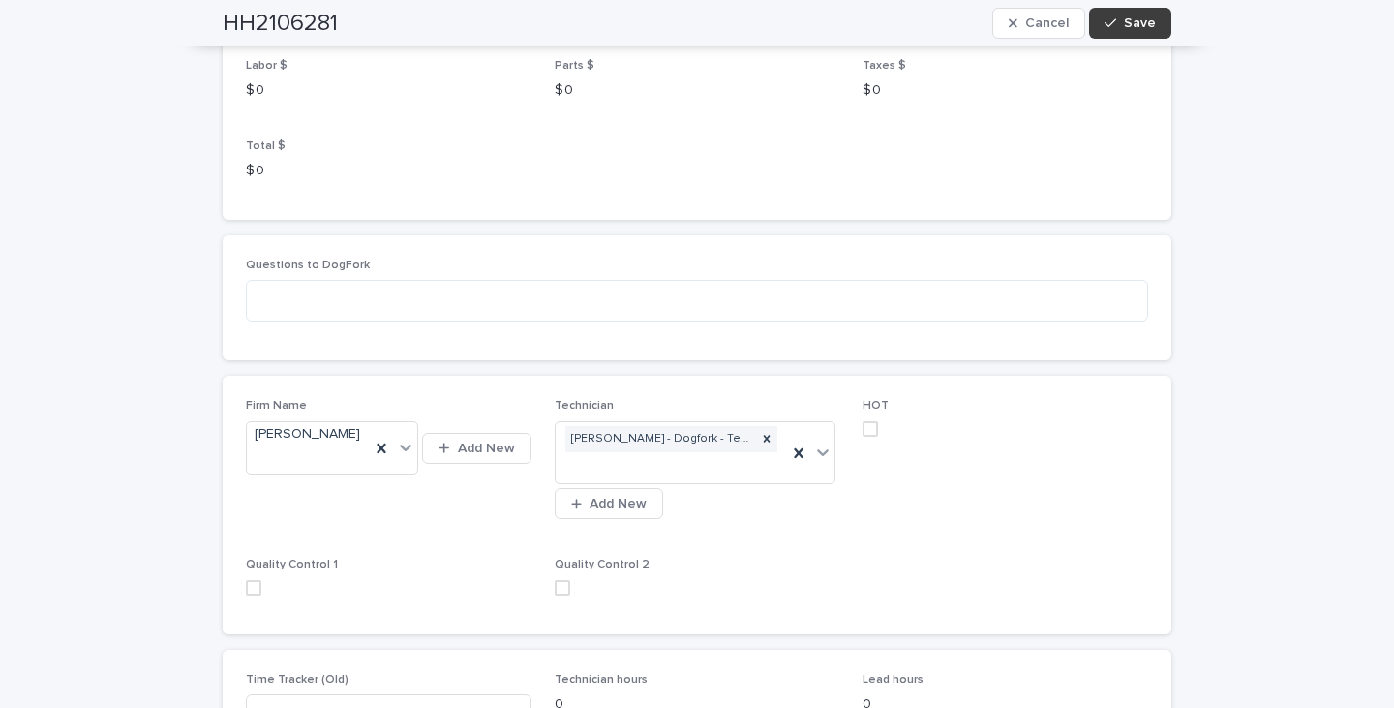
click at [1131, 28] on span "Save" at bounding box center [1140, 23] width 32 height 14
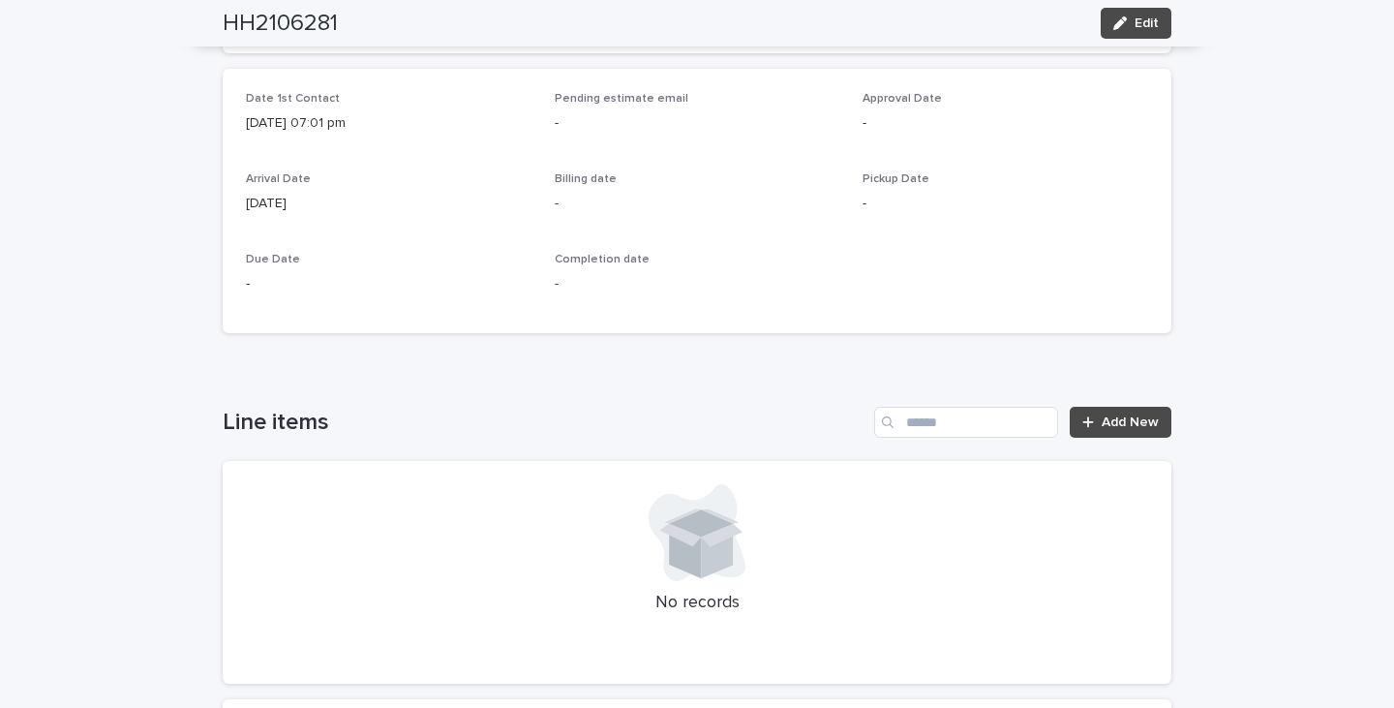
scroll to position [775, 0]
